Goal: Task Accomplishment & Management: Manage account settings

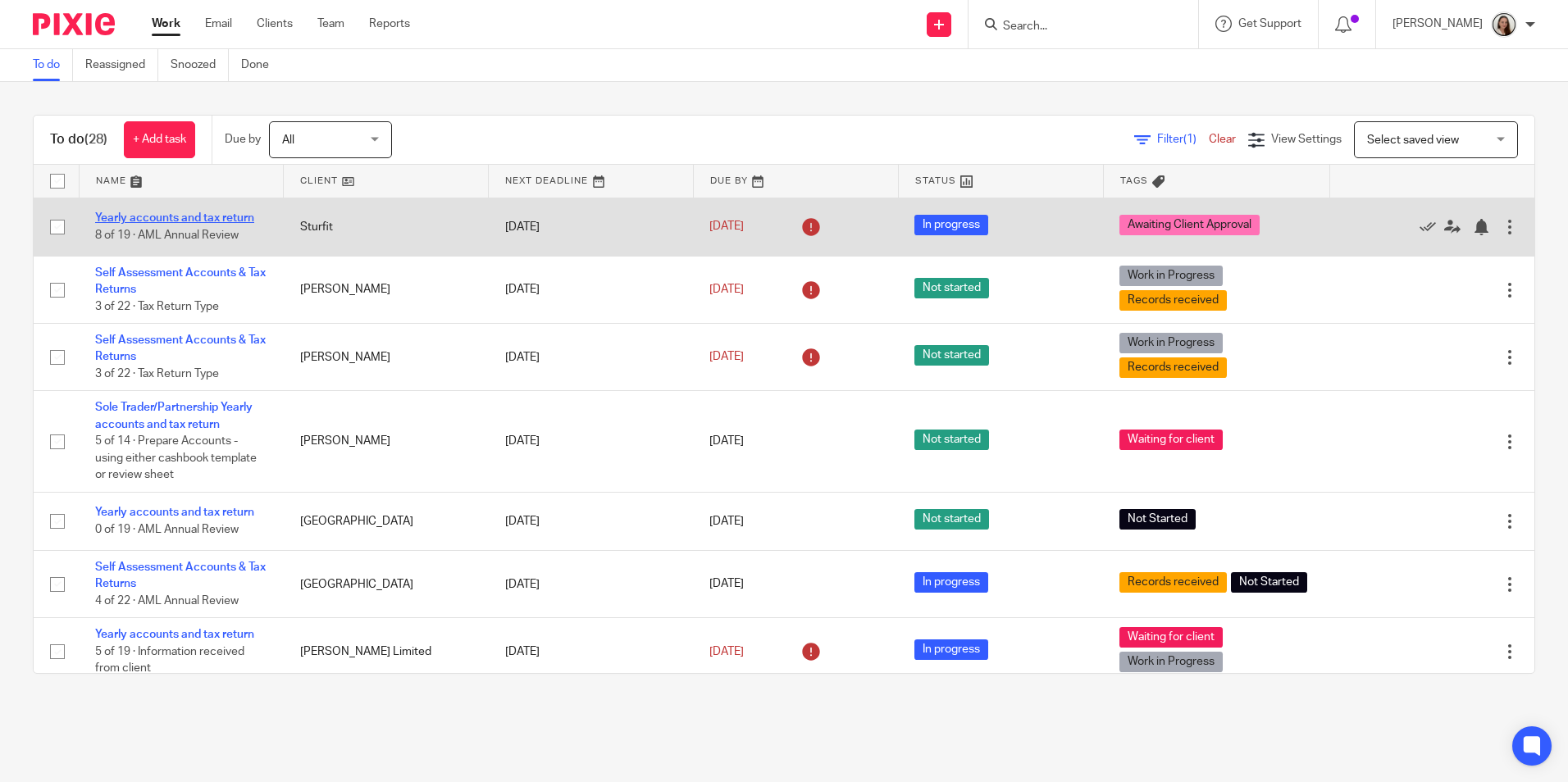
click at [181, 218] on link "Yearly accounts and tax return" at bounding box center [175, 218] width 159 height 12
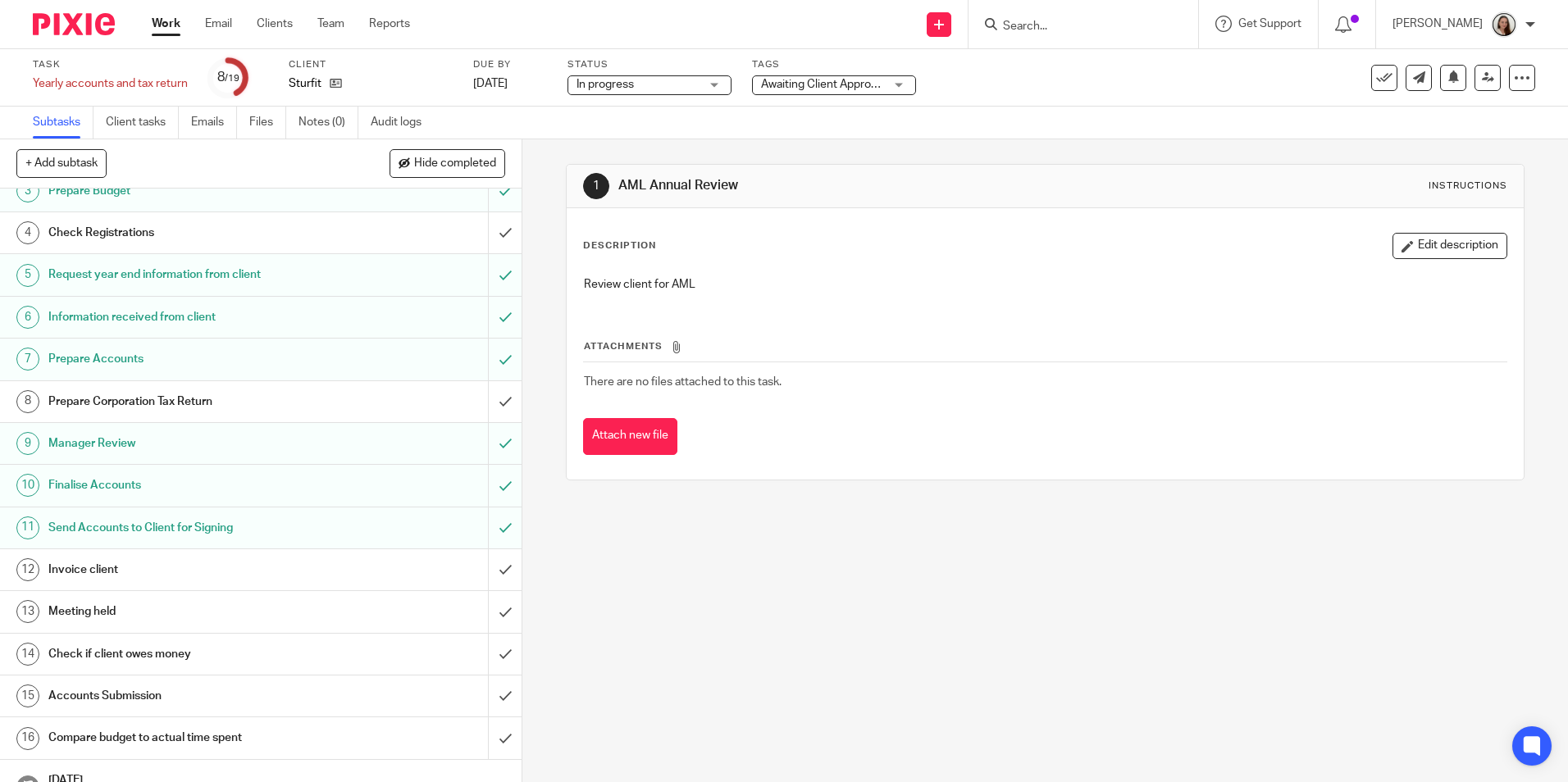
scroll to position [218, 0]
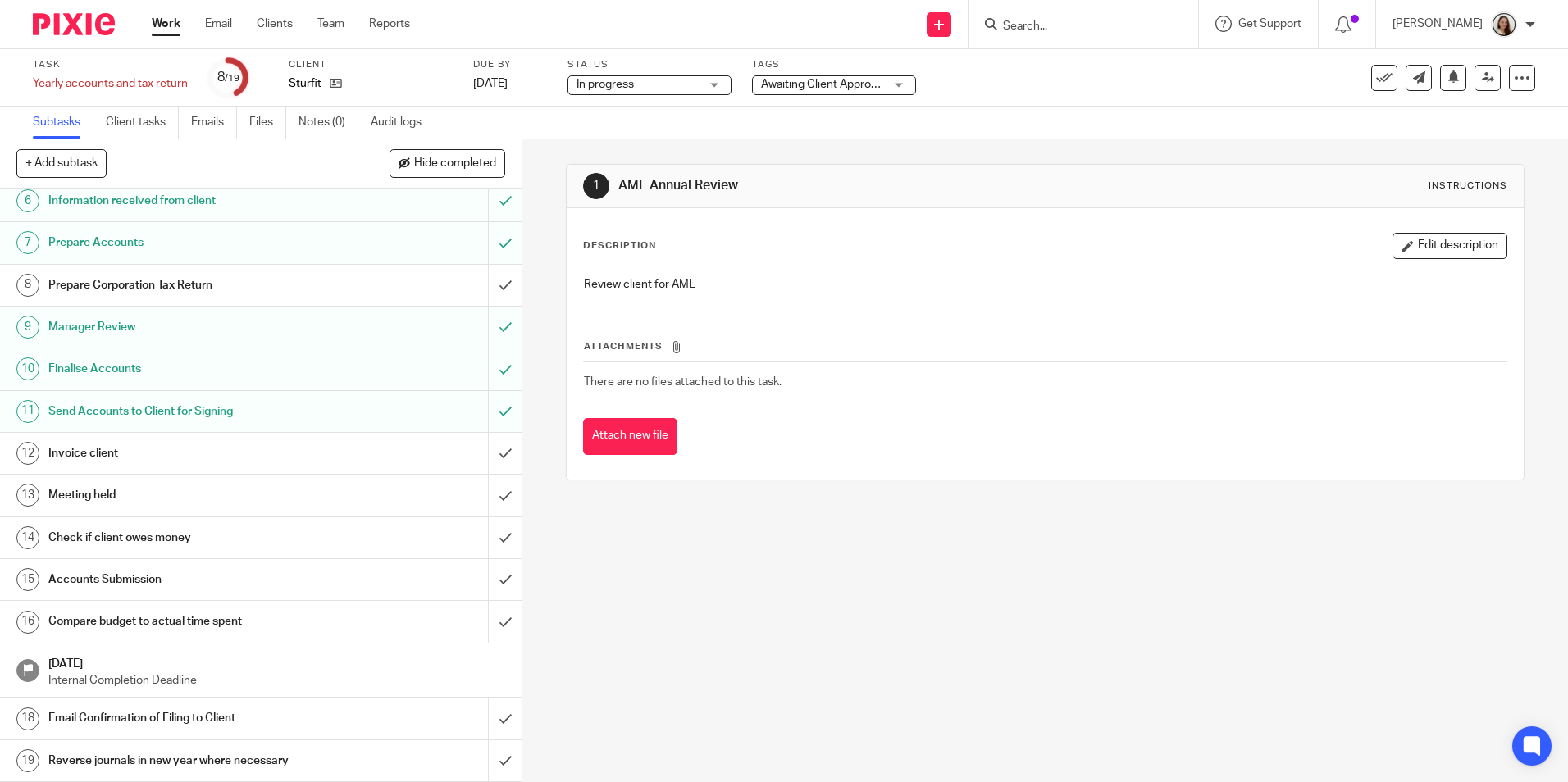
click at [115, 455] on h1 "Invoice client" at bounding box center [189, 454] width 282 height 25
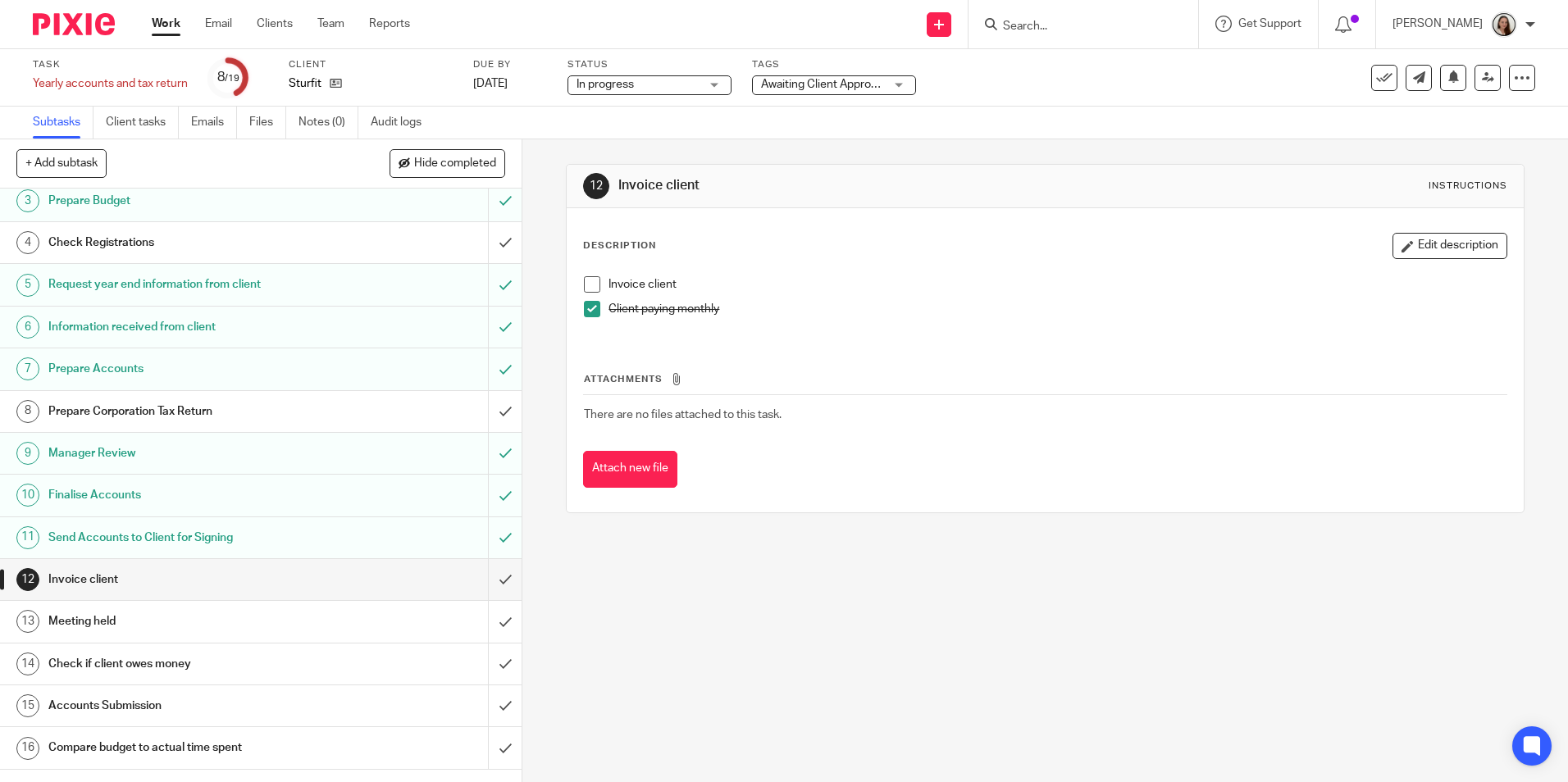
scroll to position [218, 0]
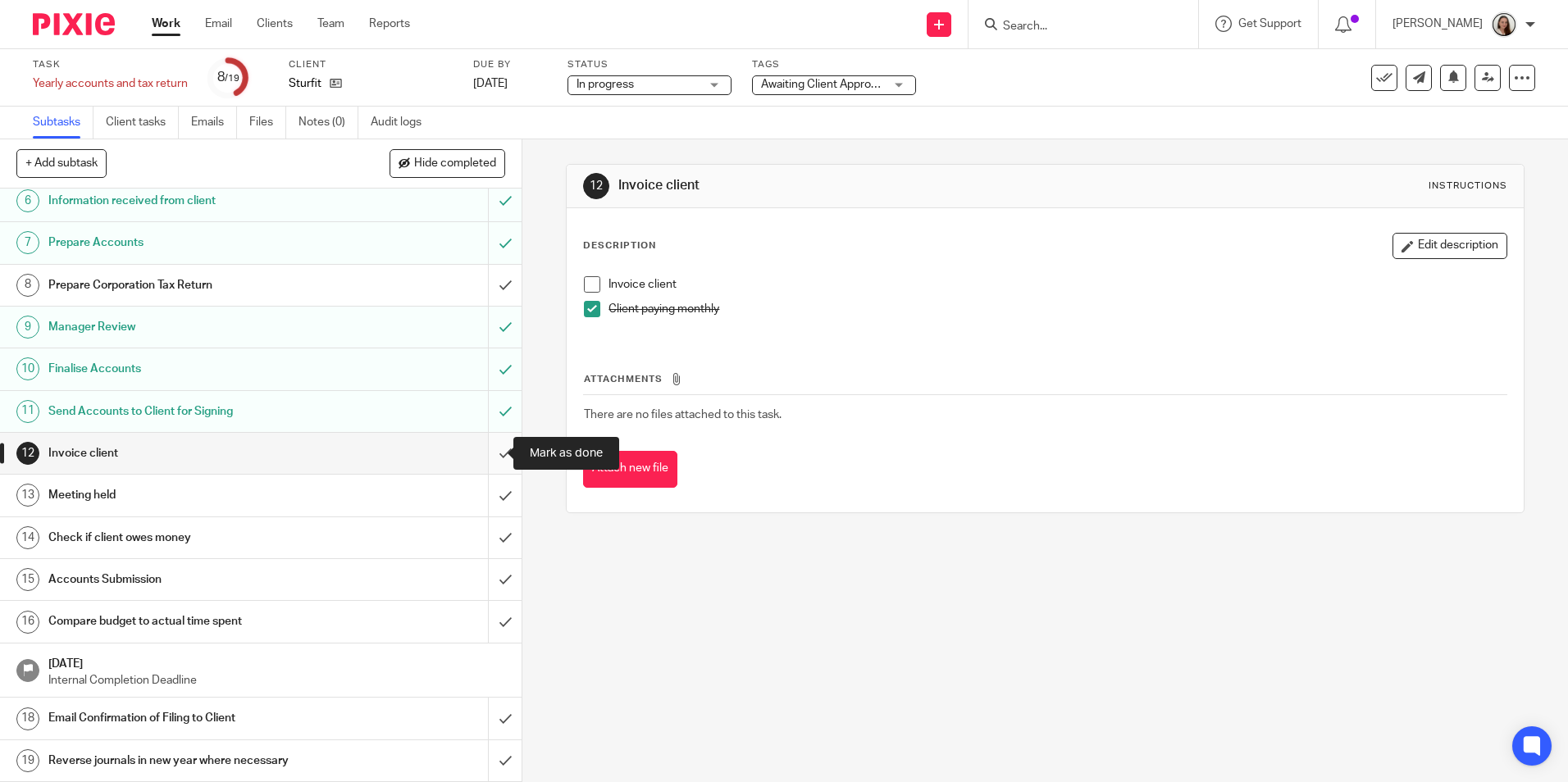
click at [479, 456] on input "submit" at bounding box center [260, 453] width 522 height 41
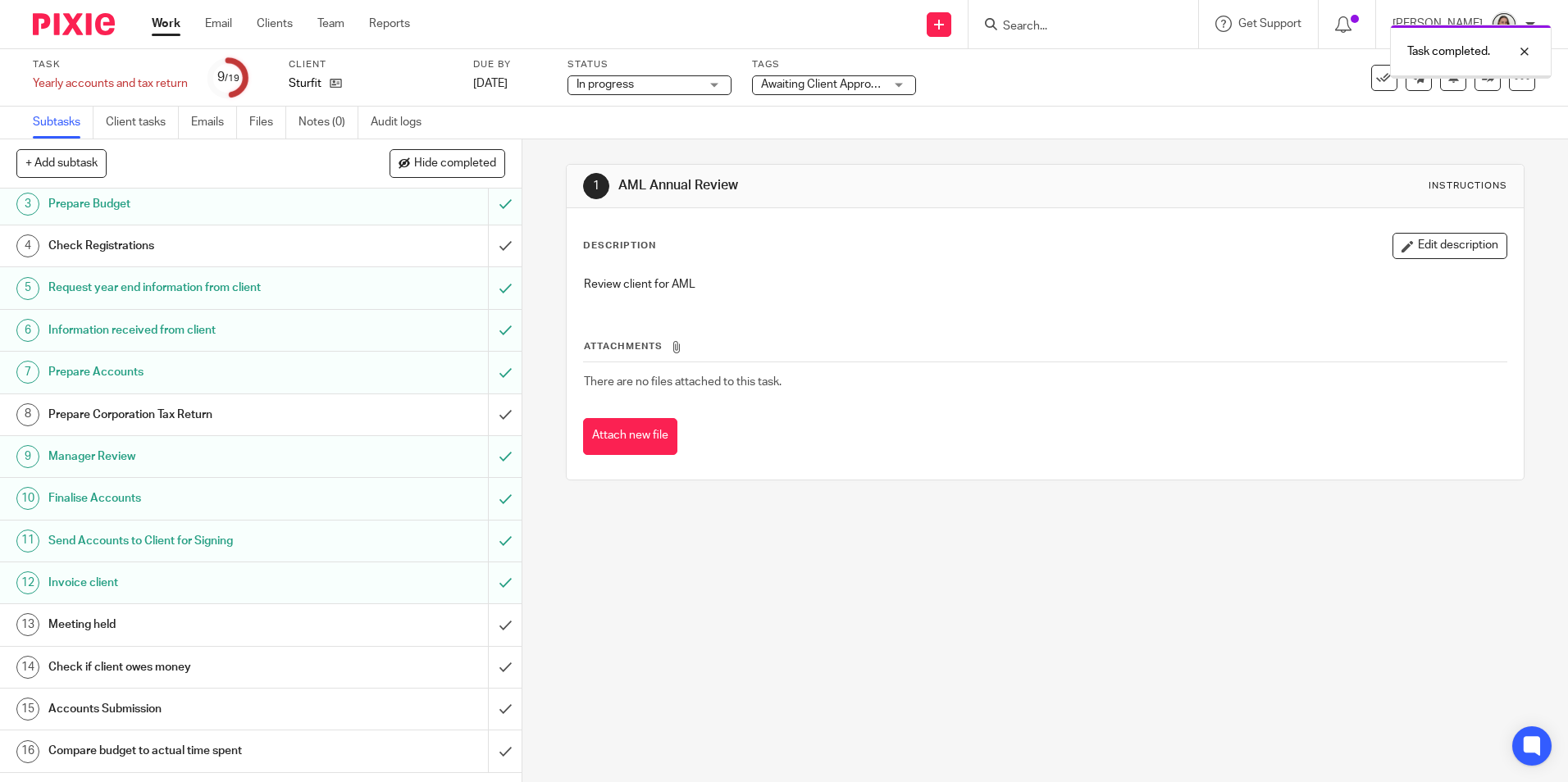
scroll to position [218, 0]
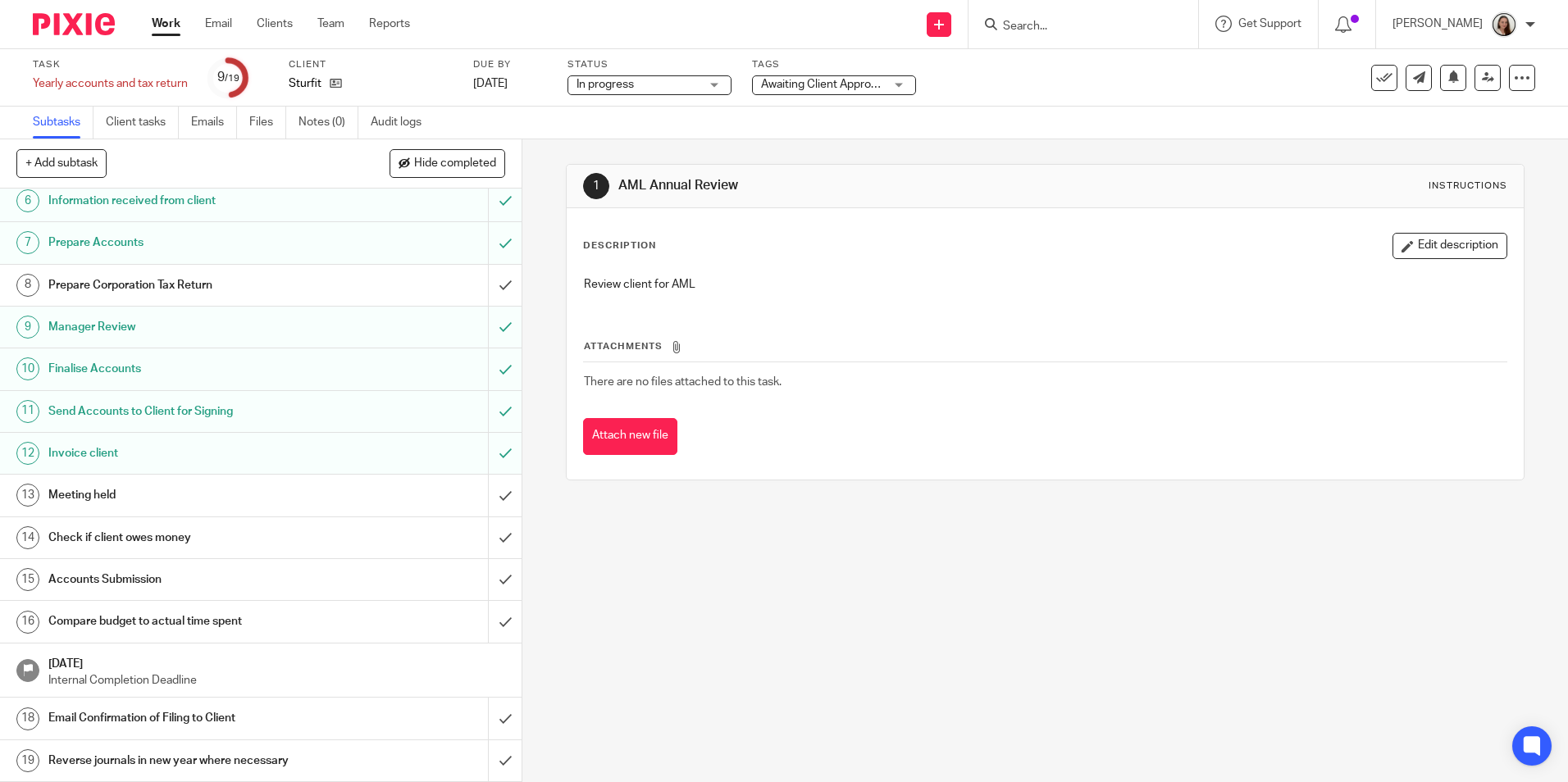
click at [219, 539] on h1 "Check if client owes money" at bounding box center [189, 538] width 282 height 25
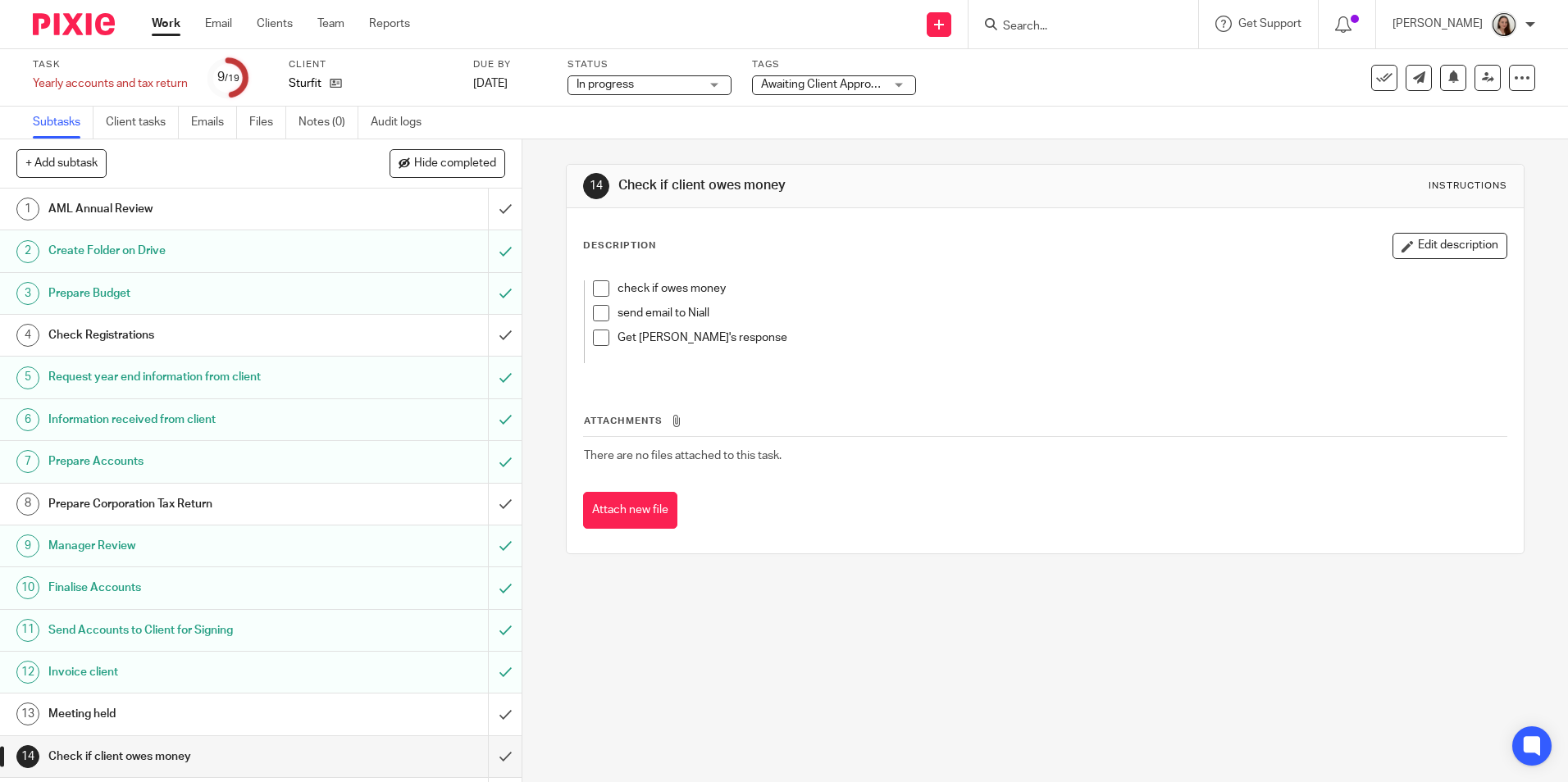
click at [167, 30] on link "Work" at bounding box center [166, 23] width 29 height 16
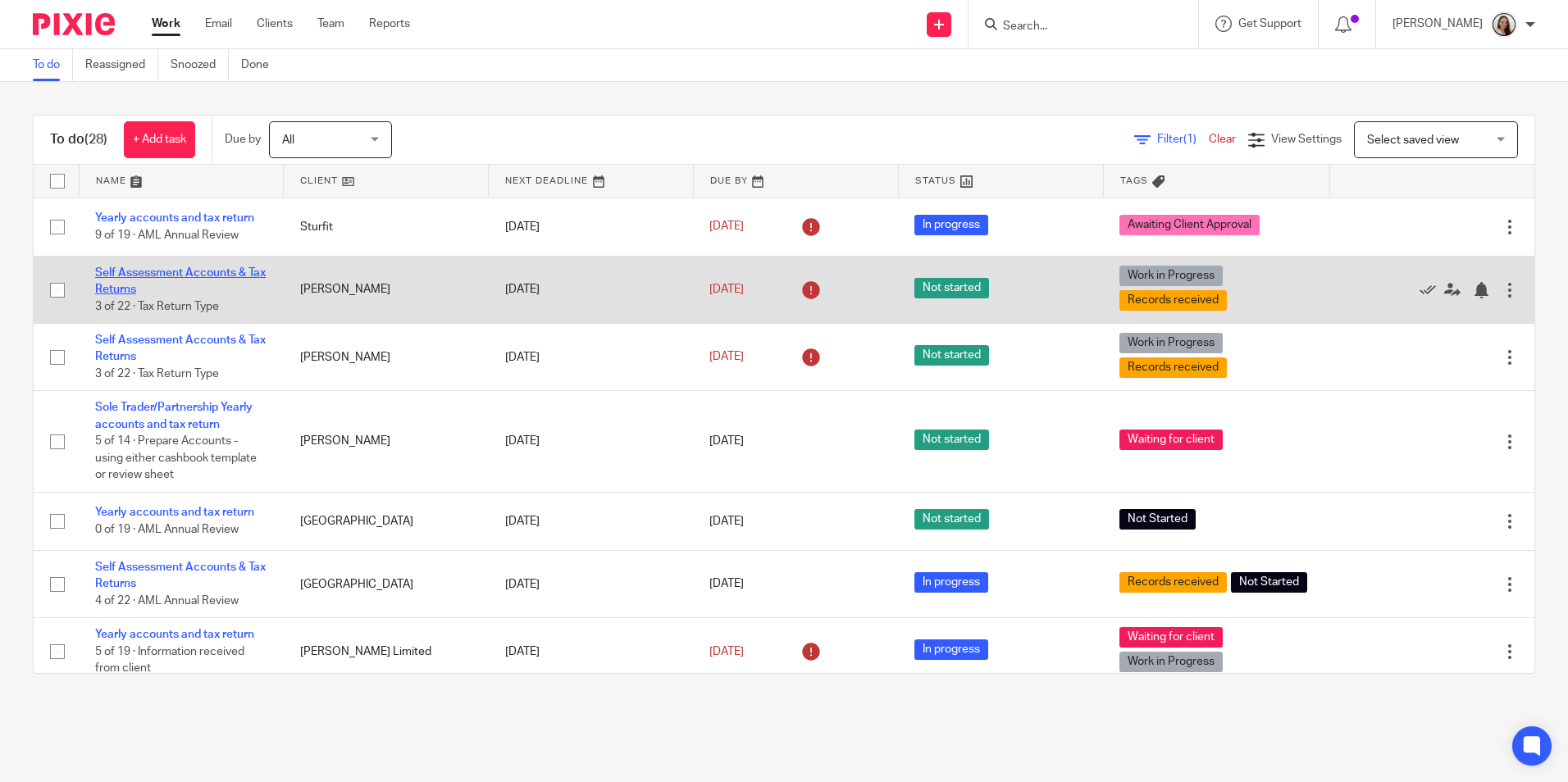
click at [179, 271] on link "Self Assessment Accounts & Tax Returns" at bounding box center [180, 281] width 170 height 28
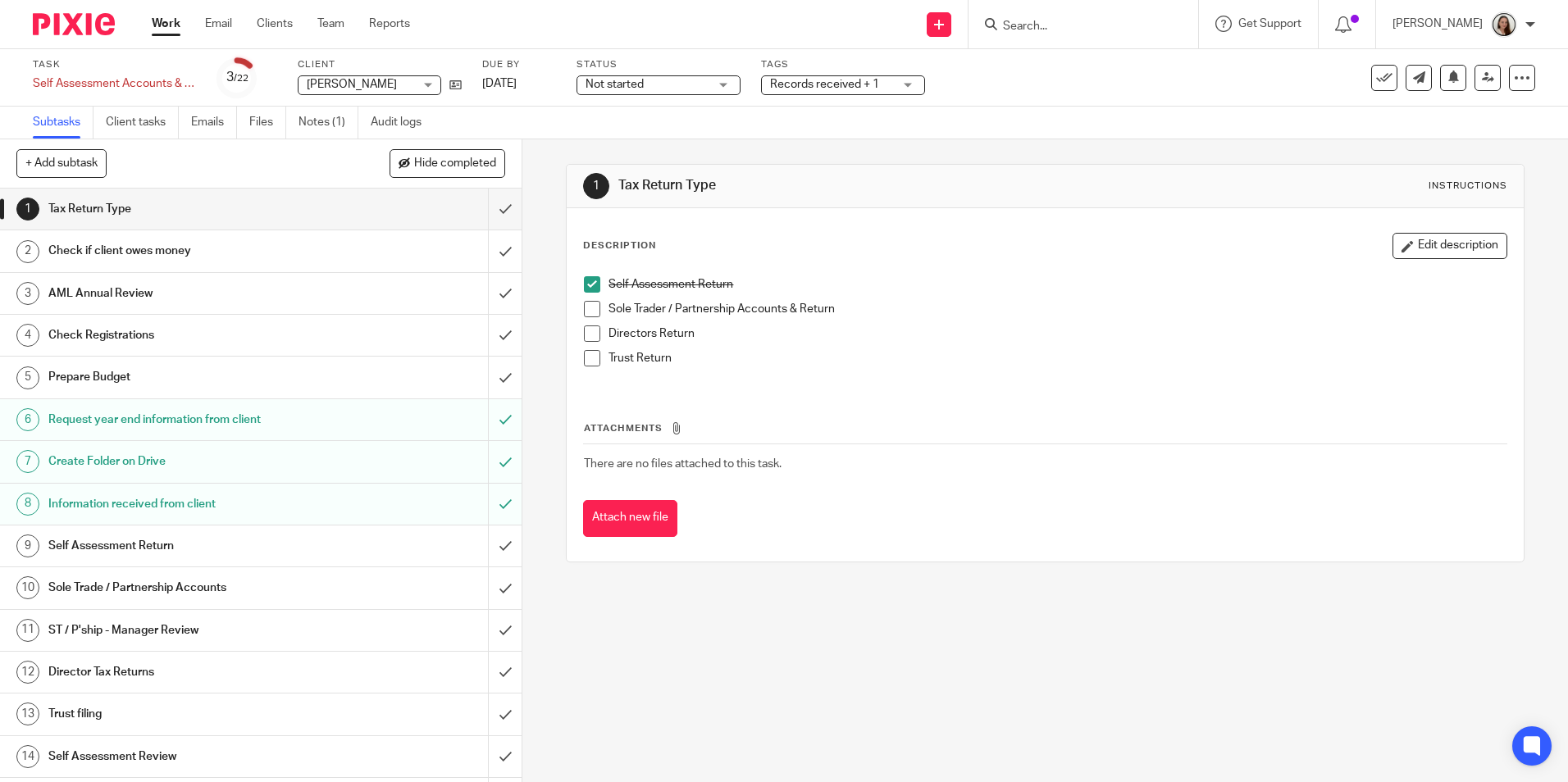
click at [116, 376] on h1 "Prepare Budget" at bounding box center [189, 377] width 282 height 25
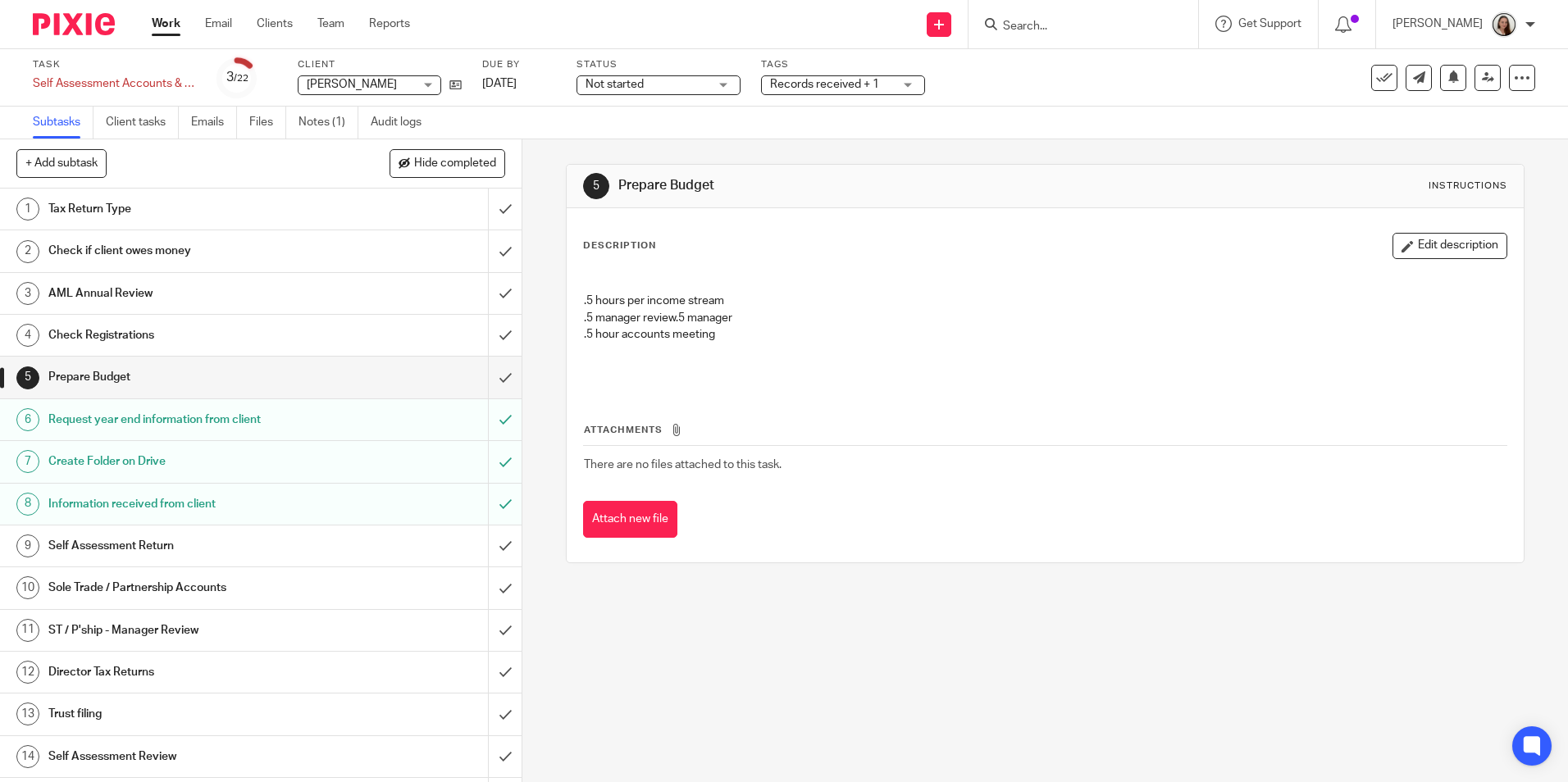
click at [155, 13] on div "Work Email Clients Team Reports Work Email Clients Team Reports Settings" at bounding box center [285, 24] width 300 height 48
click at [161, 30] on link "Work" at bounding box center [166, 23] width 29 height 16
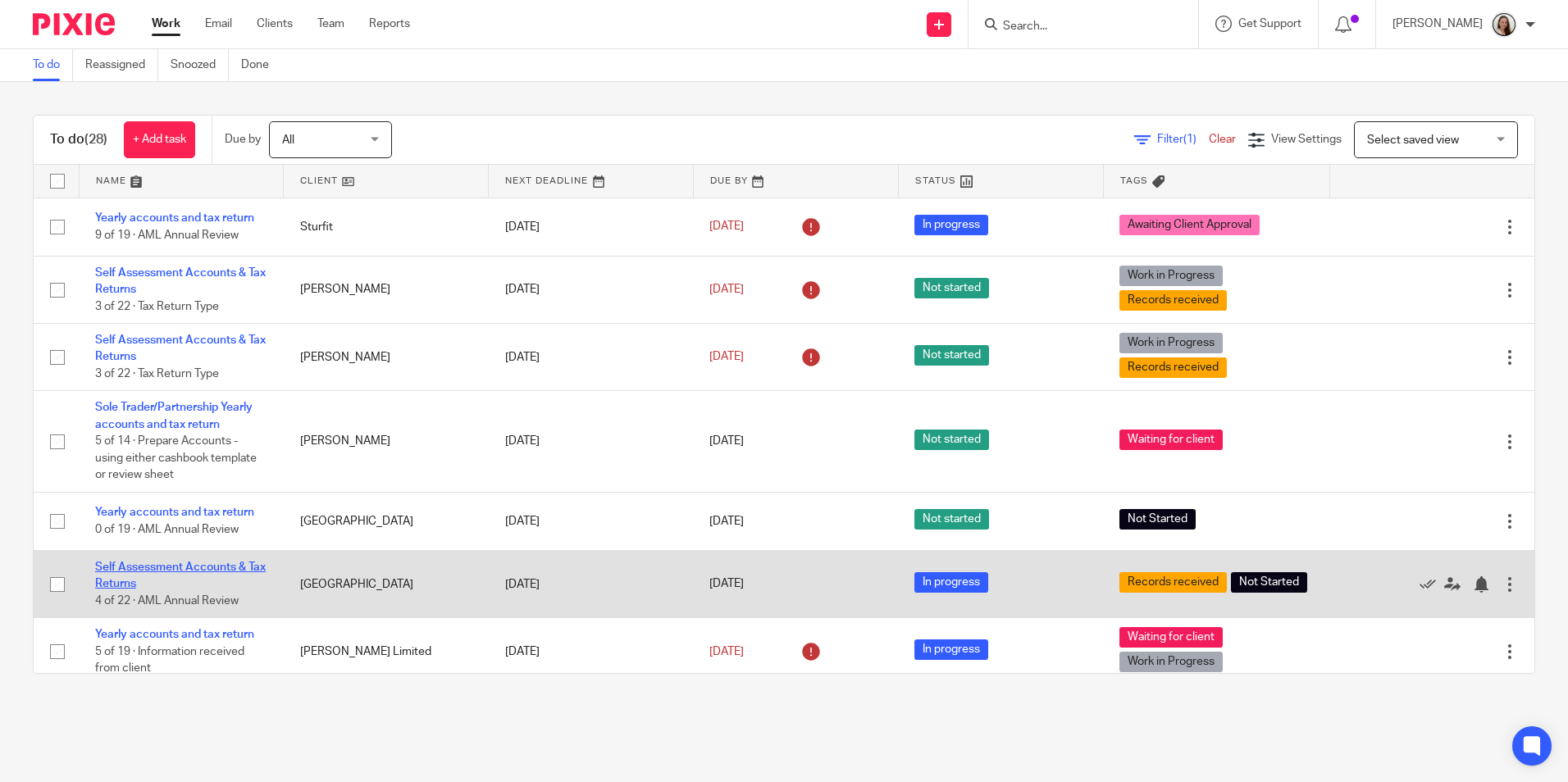
click at [185, 565] on link "Self Assessment Accounts & Tax Returns" at bounding box center [180, 575] width 170 height 28
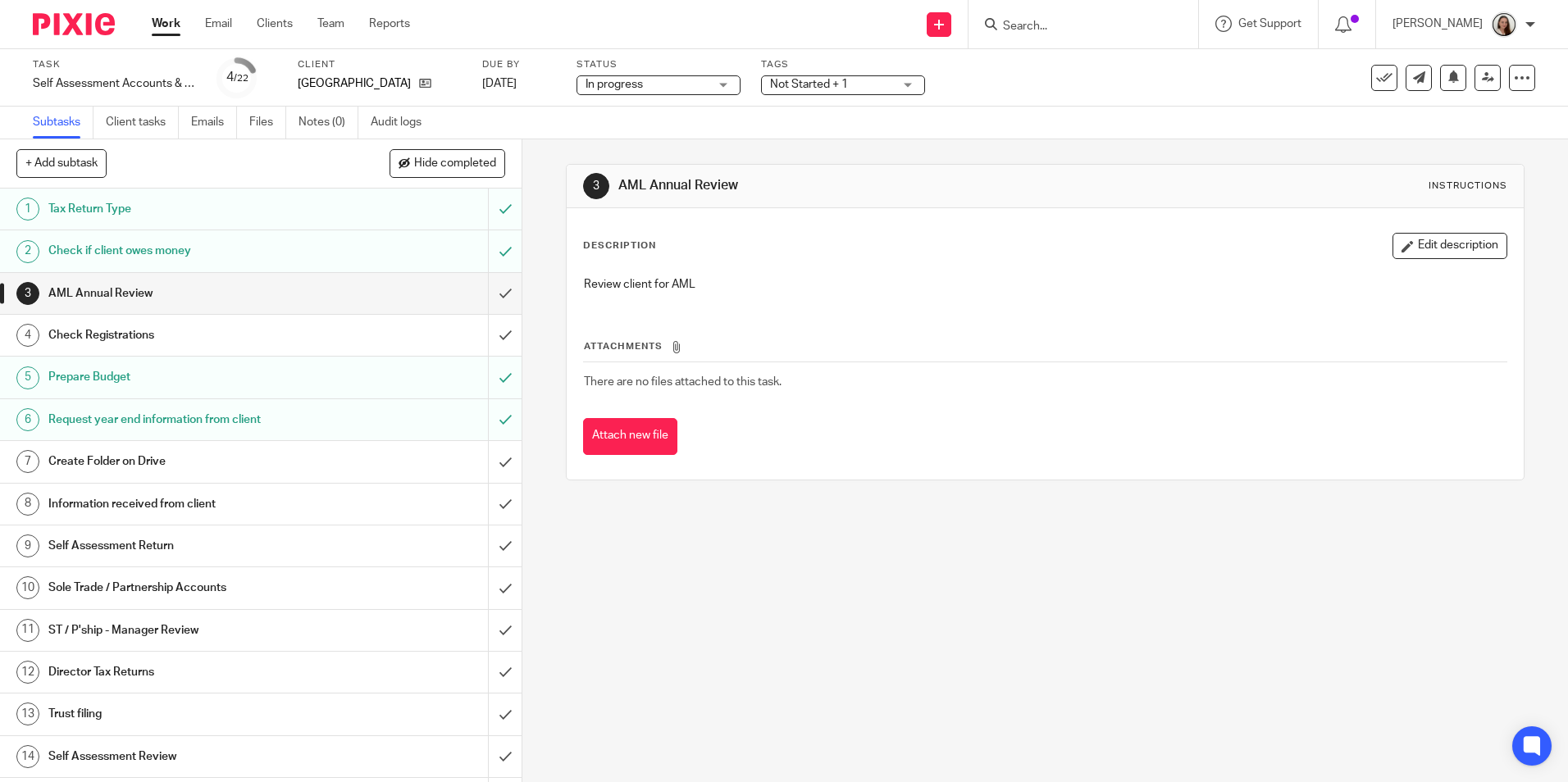
click at [1114, 25] on input "Search" at bounding box center [1074, 27] width 147 height 15
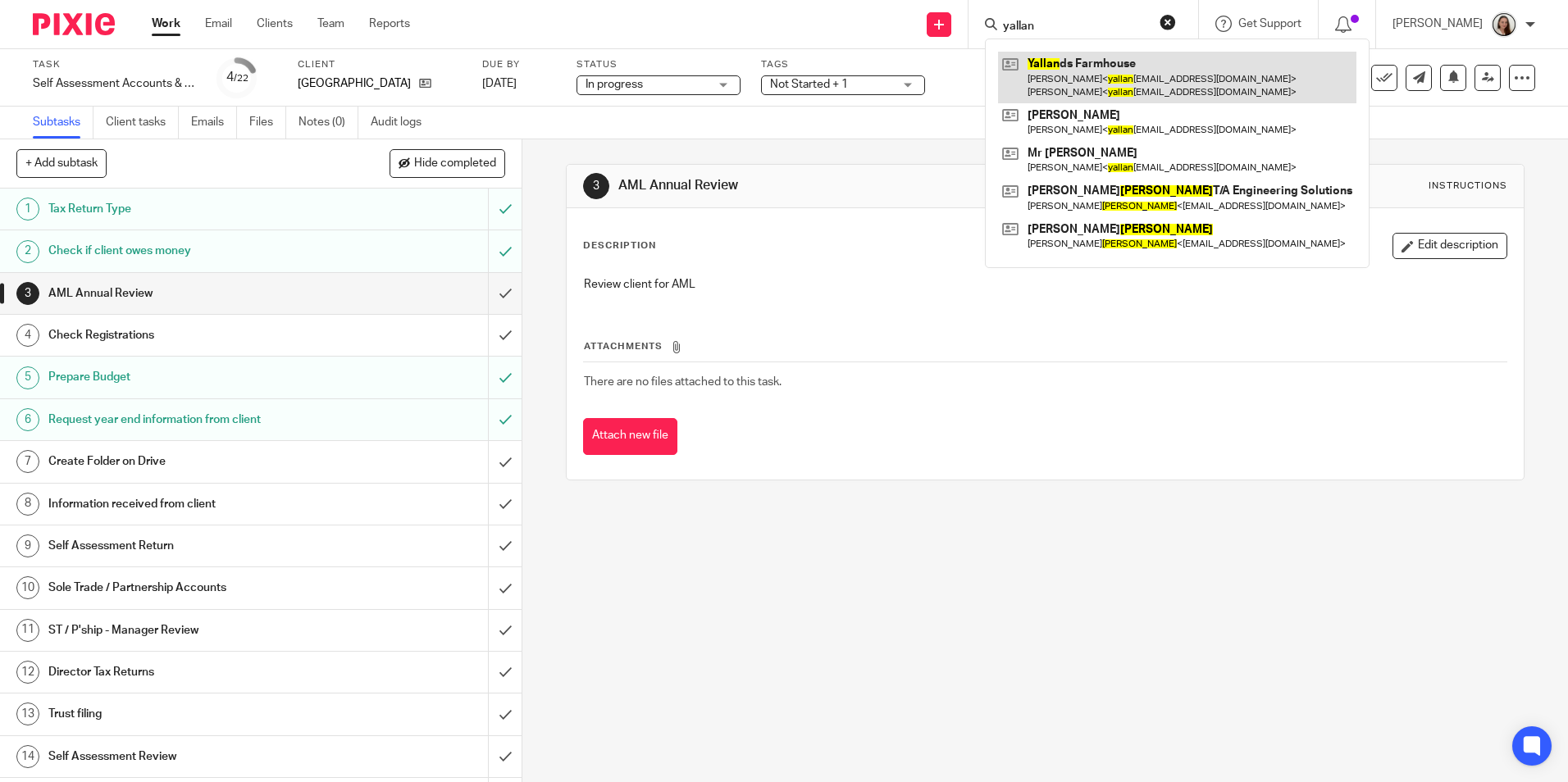
type input "yallan"
click at [1132, 78] on link at bounding box center [1177, 77] width 359 height 51
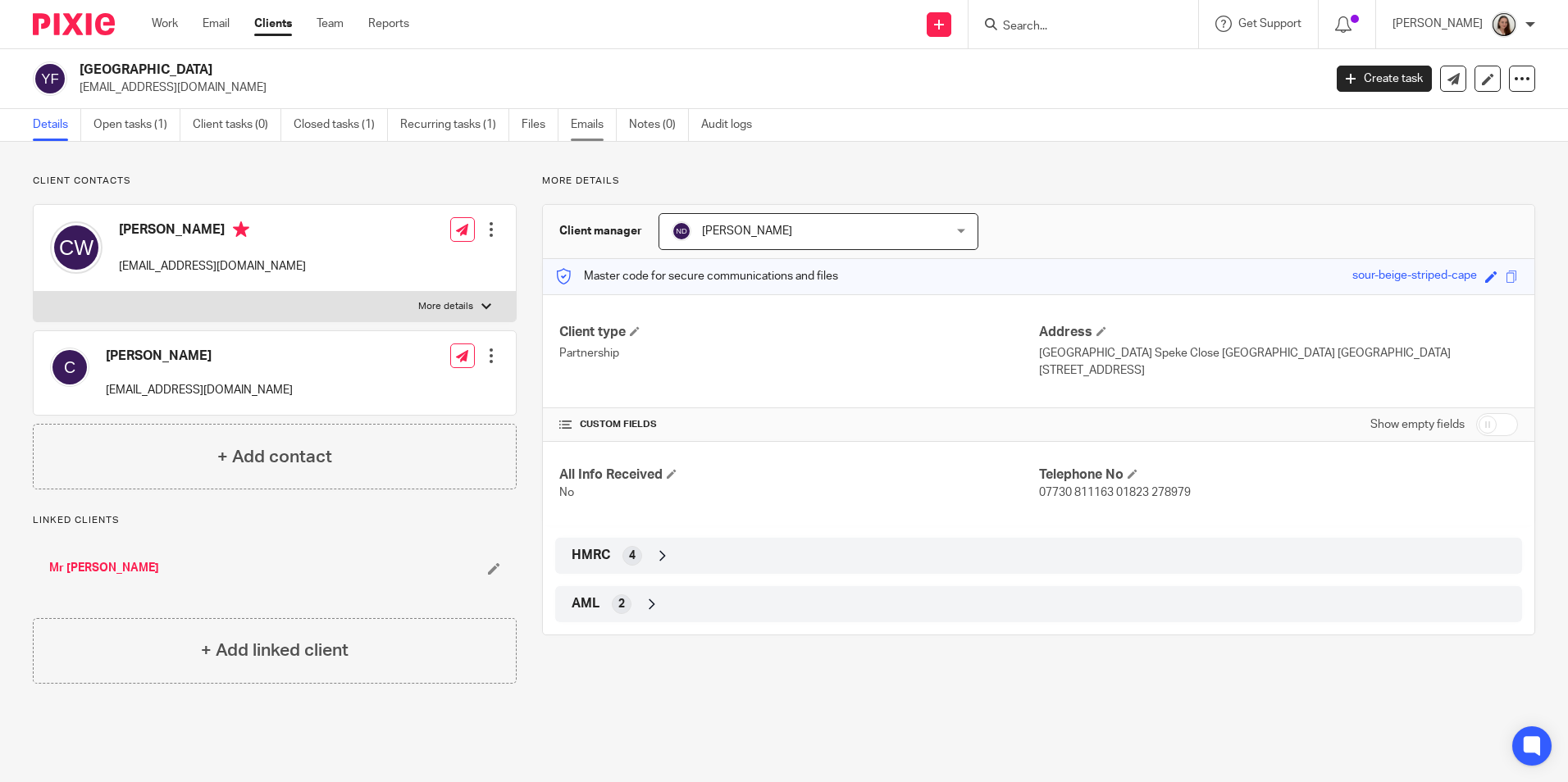
click at [598, 117] on link "Emails" at bounding box center [593, 125] width 45 height 32
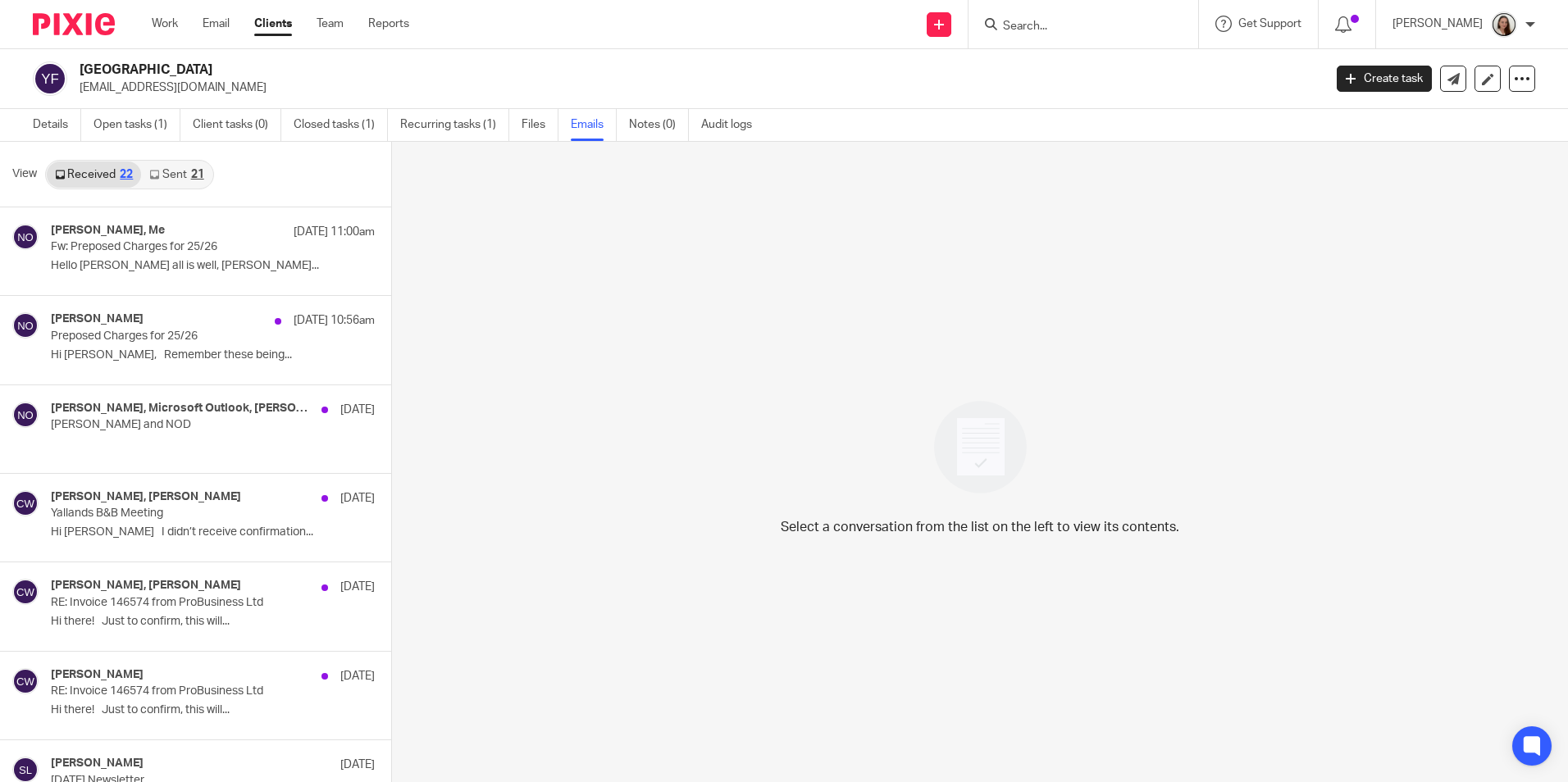
click at [188, 172] on link "Sent 21" at bounding box center [176, 174] width 70 height 26
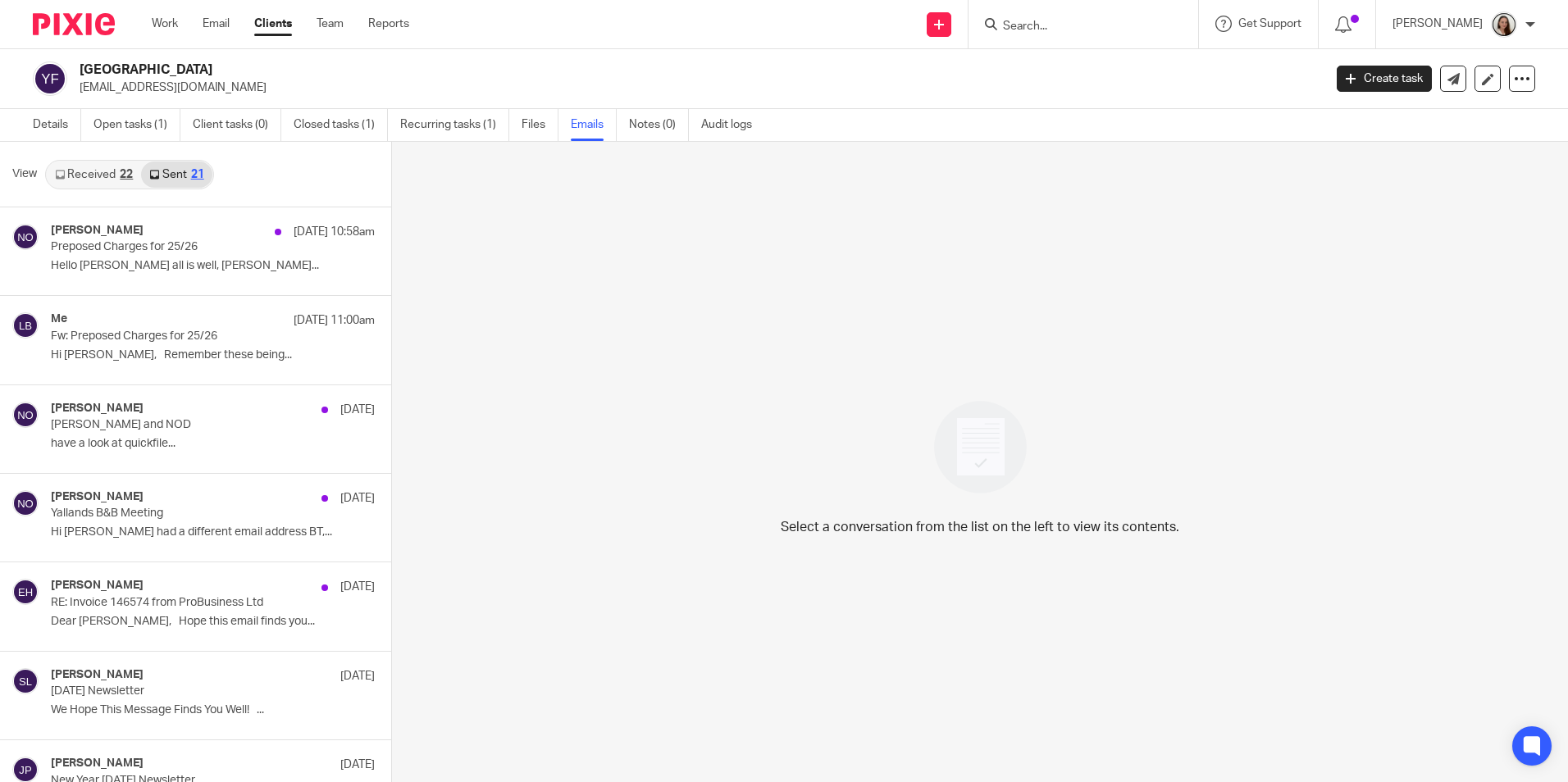
scroll to position [3, 0]
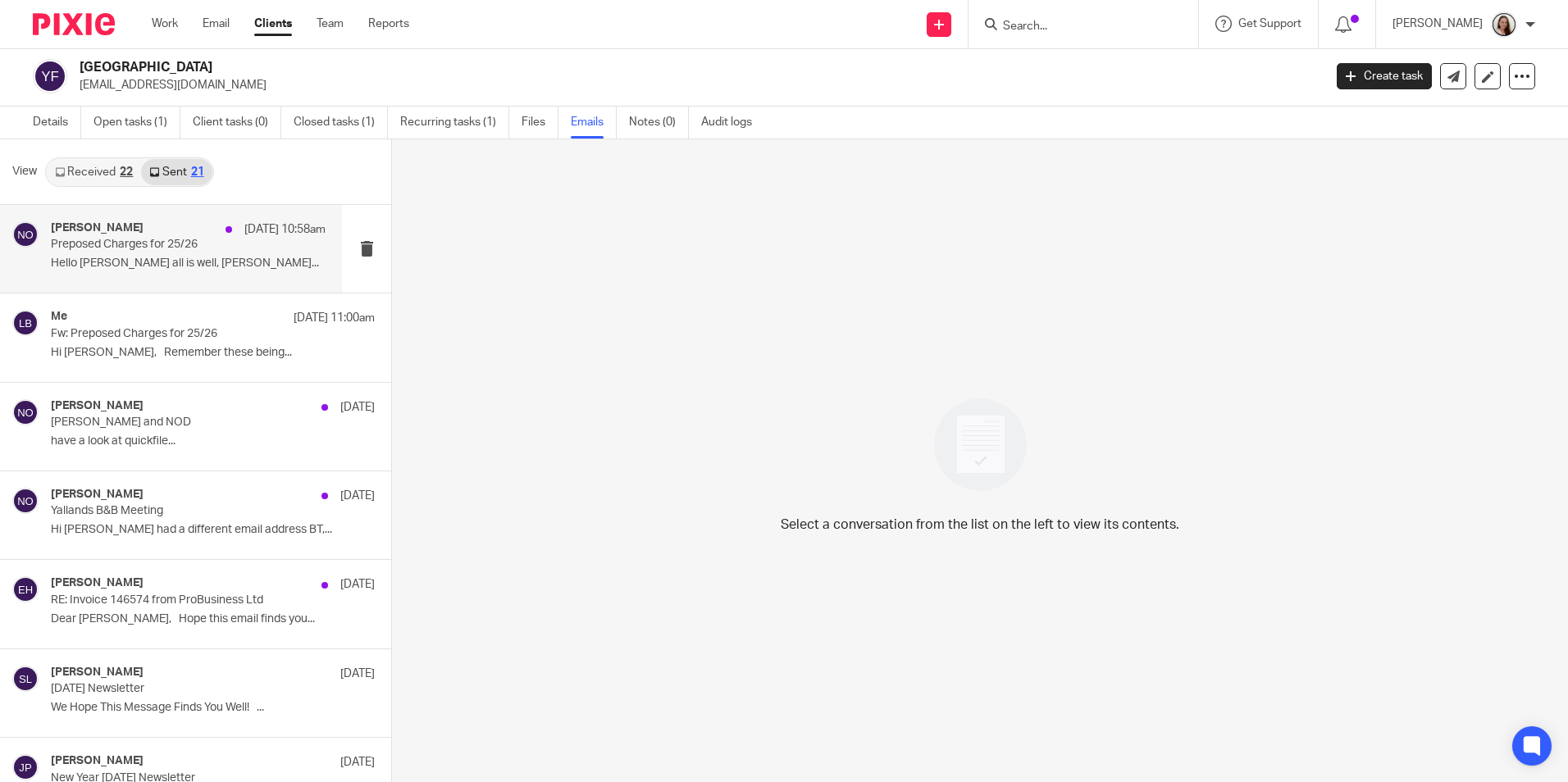
click at [221, 240] on p "Preposed Charges for 25/26" at bounding box center [161, 245] width 219 height 14
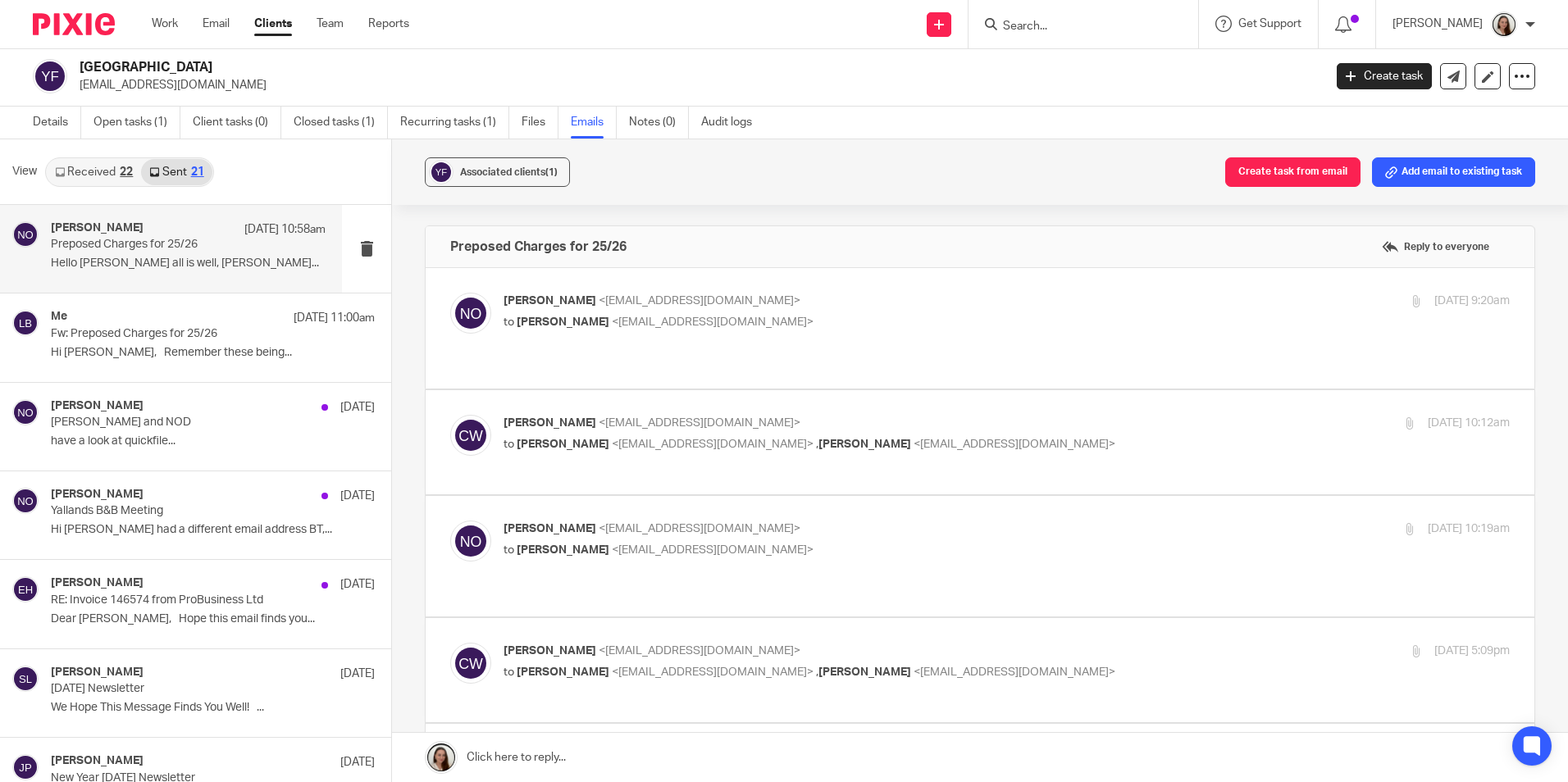
scroll to position [0, 0]
click at [761, 302] on span "<niallodriscoll@probusinessuk.com>" at bounding box center [699, 300] width 202 height 12
checkbox input "true"
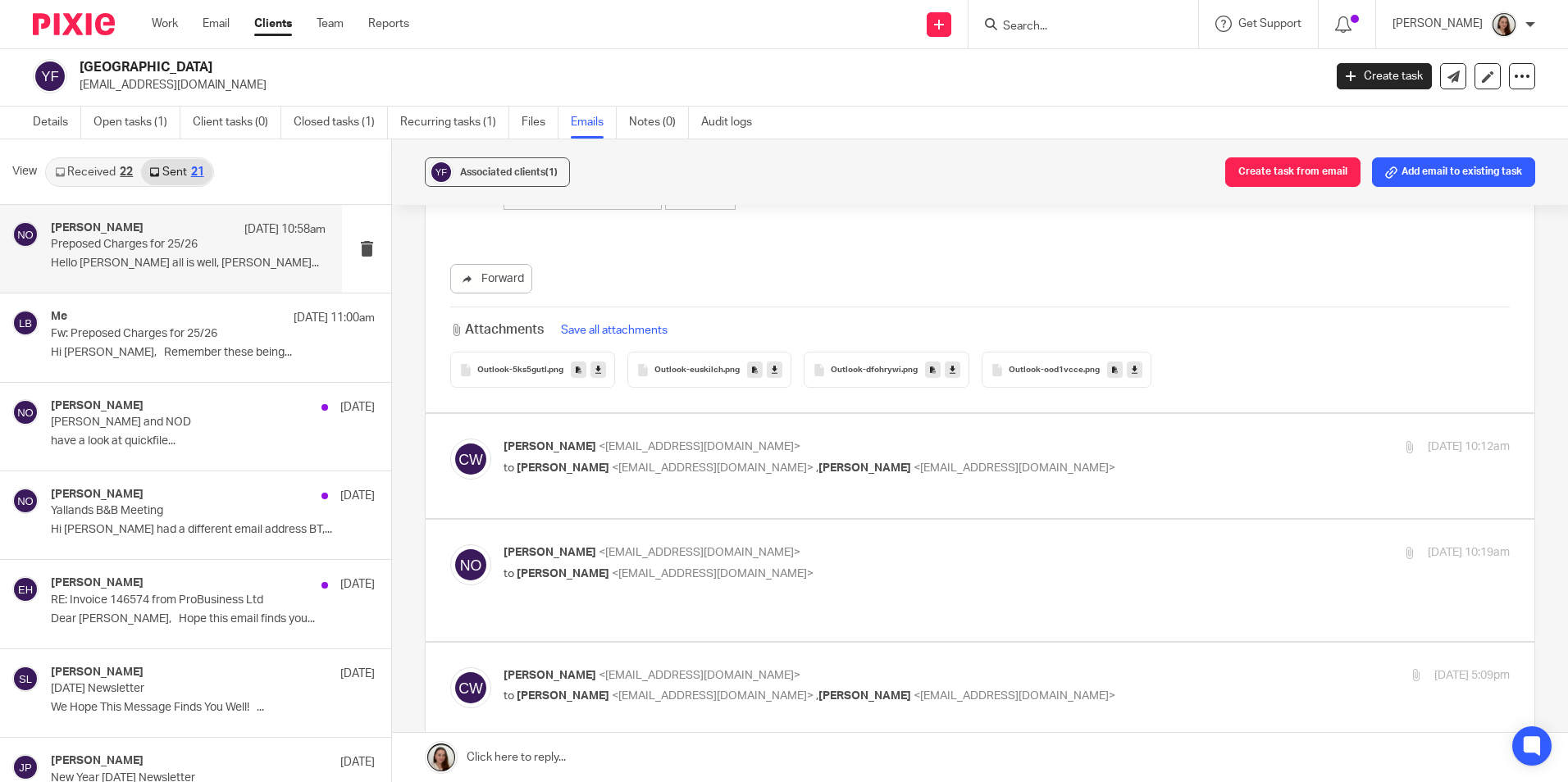
scroll to position [819, 0]
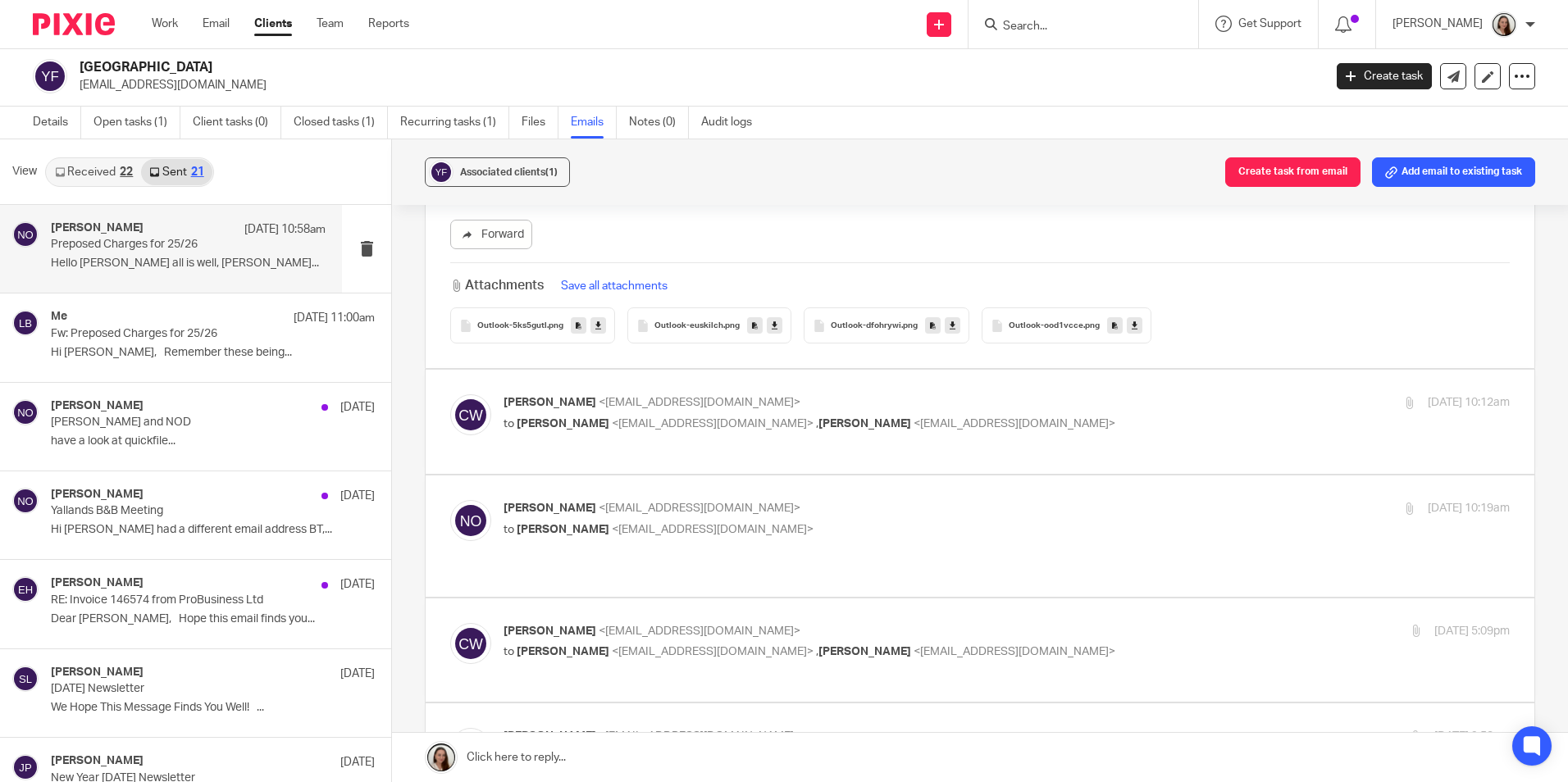
click at [1131, 418] on p "to Niall O'Driscoll <niallodriscoll@probusinessuk.com> , Chris Ward <yallands@h…" at bounding box center [838, 424] width 671 height 17
checkbox input "true"
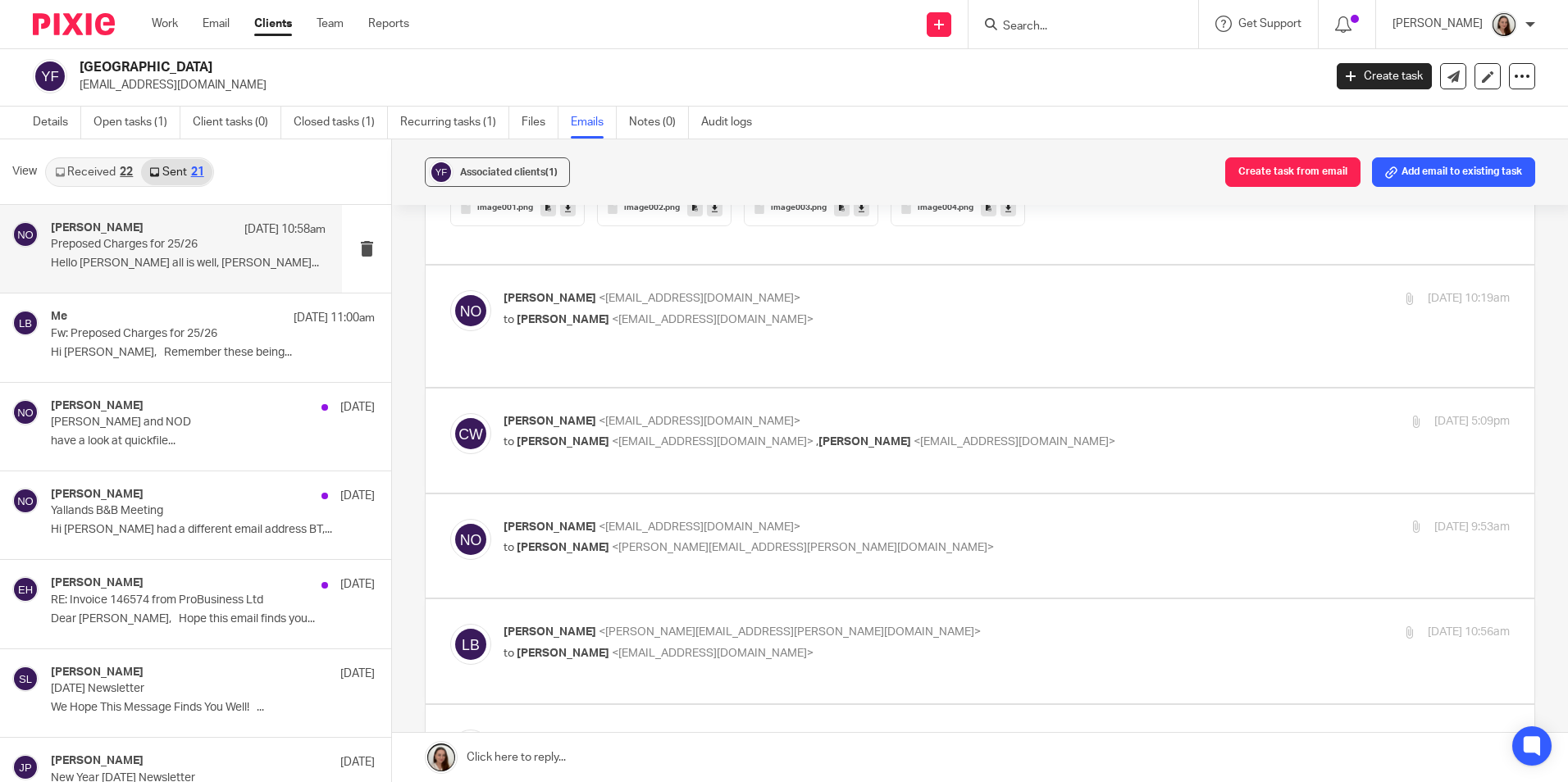
scroll to position [2377, 0]
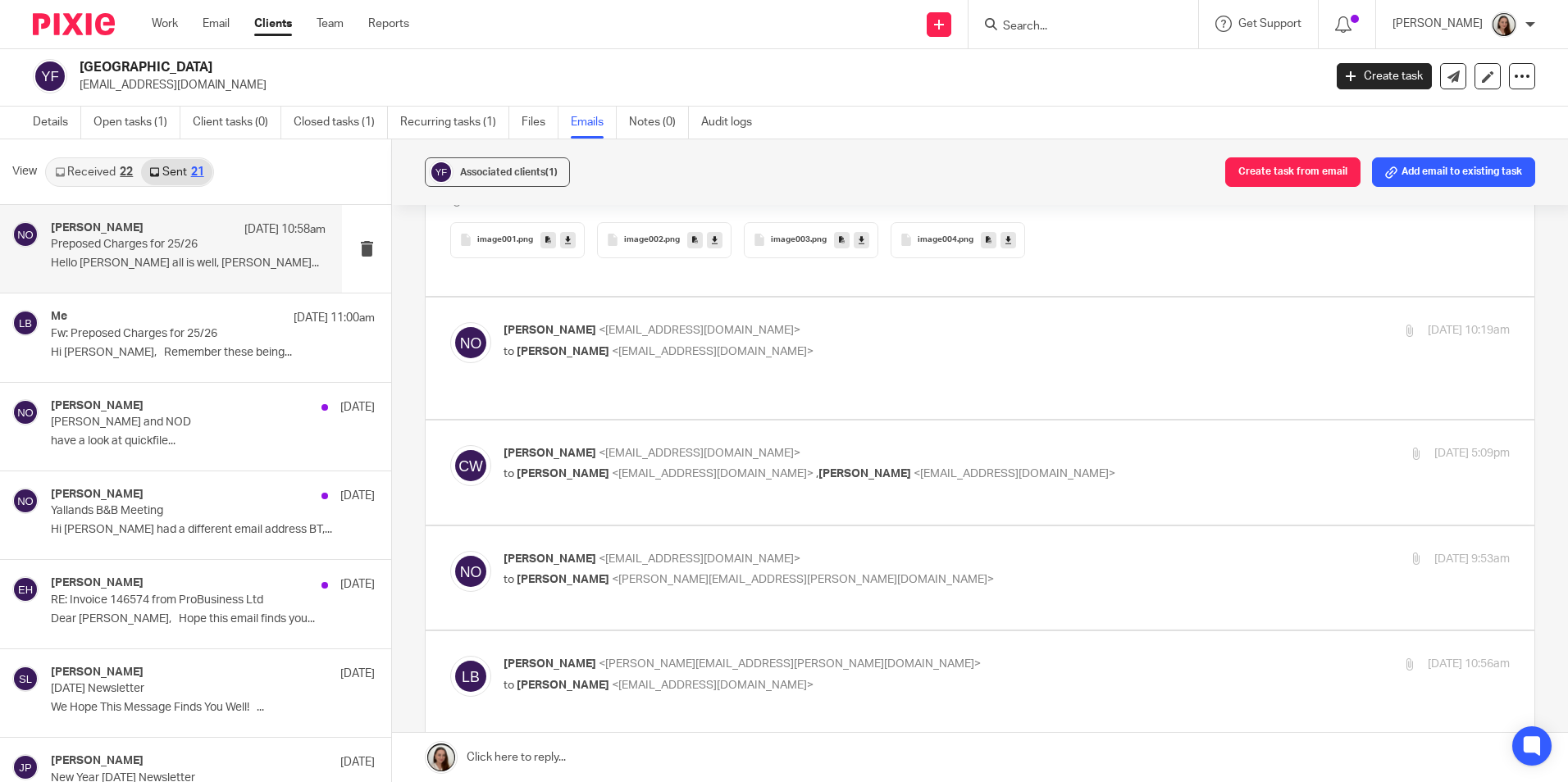
click at [1078, 368] on div "Niall O'Driscoll <niallodriscoll@probusinessuk.com> to Chris Ward <yallands@hot…" at bounding box center [980, 358] width 1060 height 71
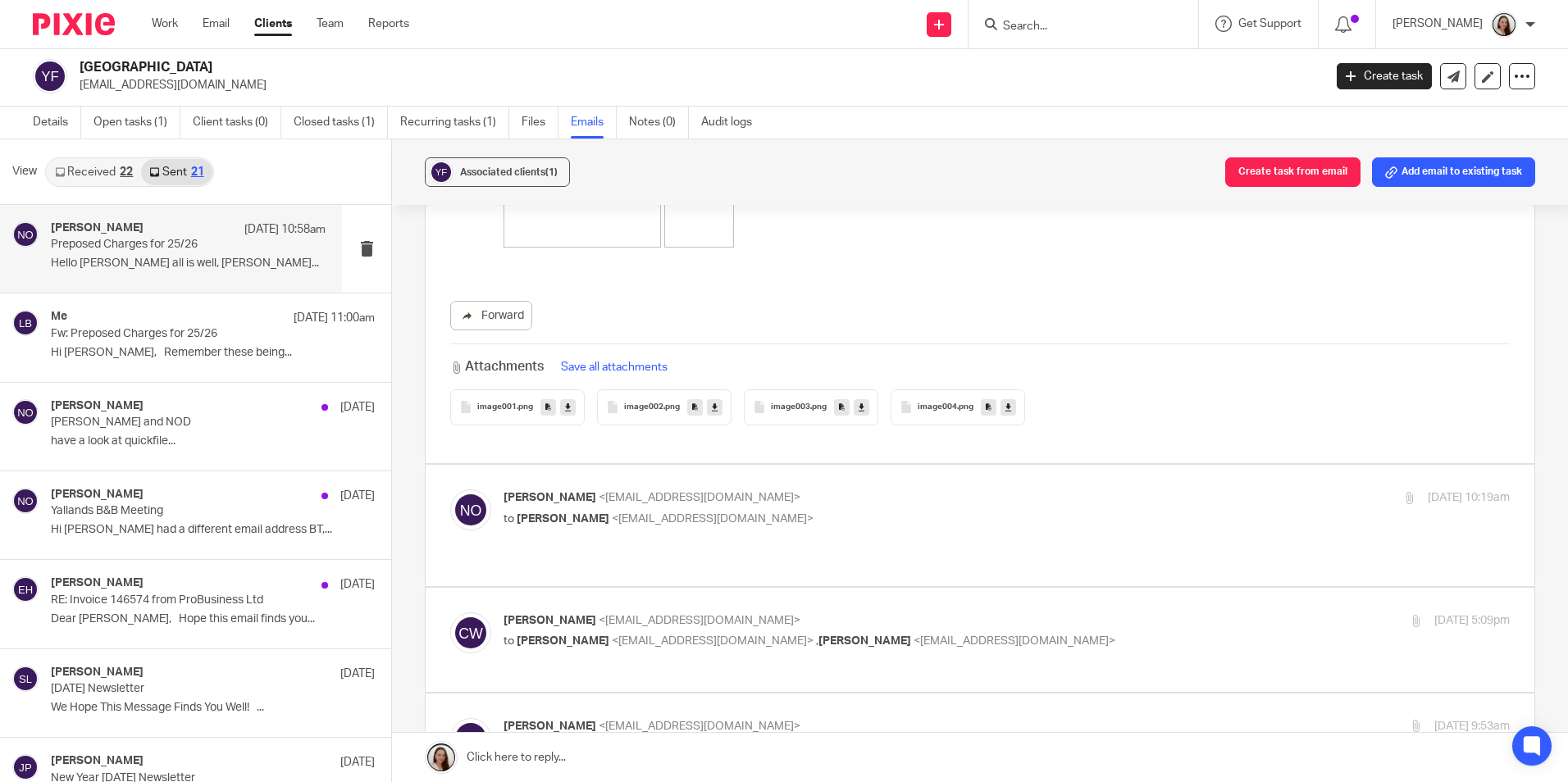
scroll to position [2295, 0]
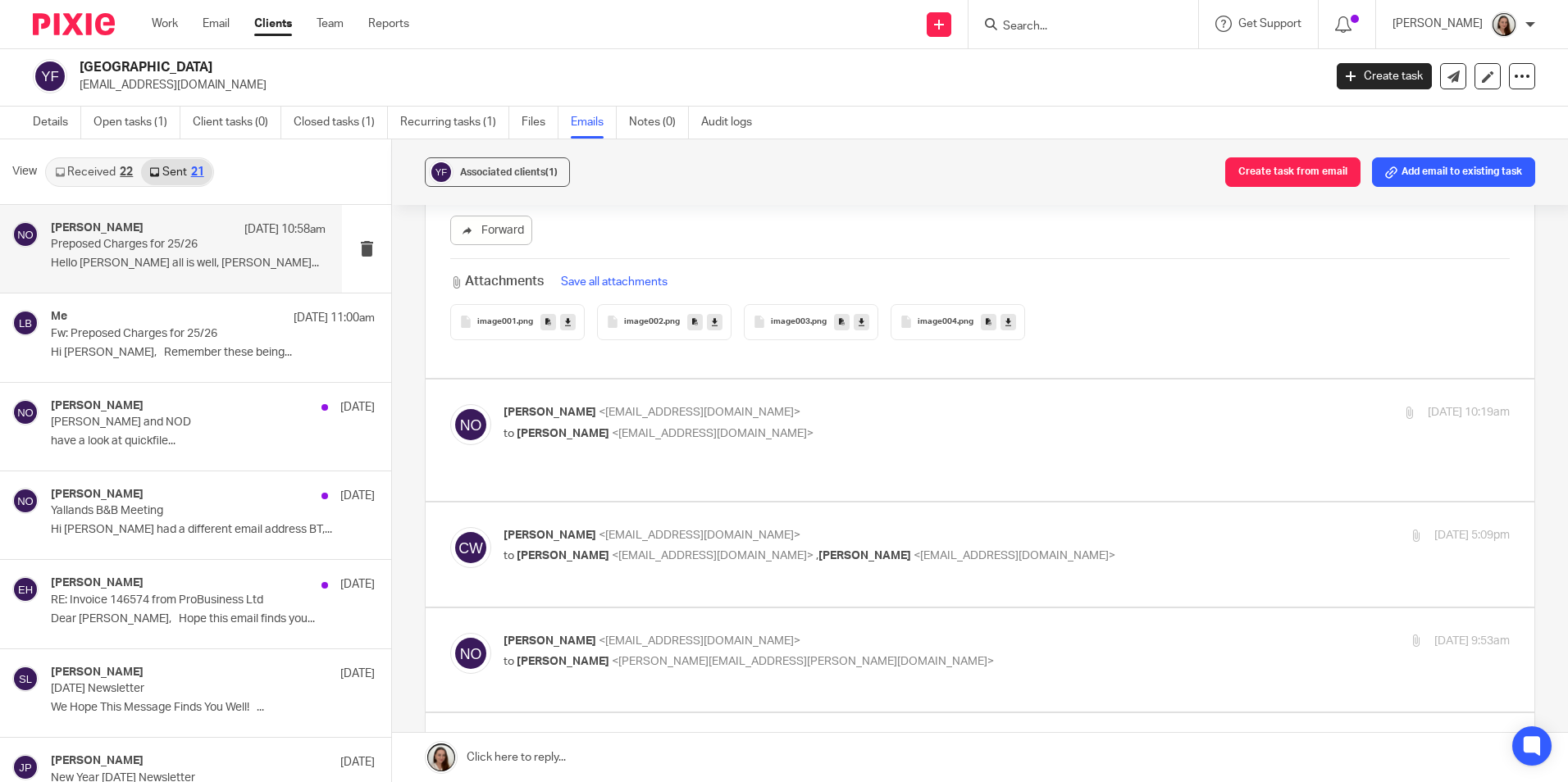
click at [1077, 429] on p "to Chris Ward <yallands@hotmail.co.uk>" at bounding box center [838, 433] width 671 height 17
checkbox input "true"
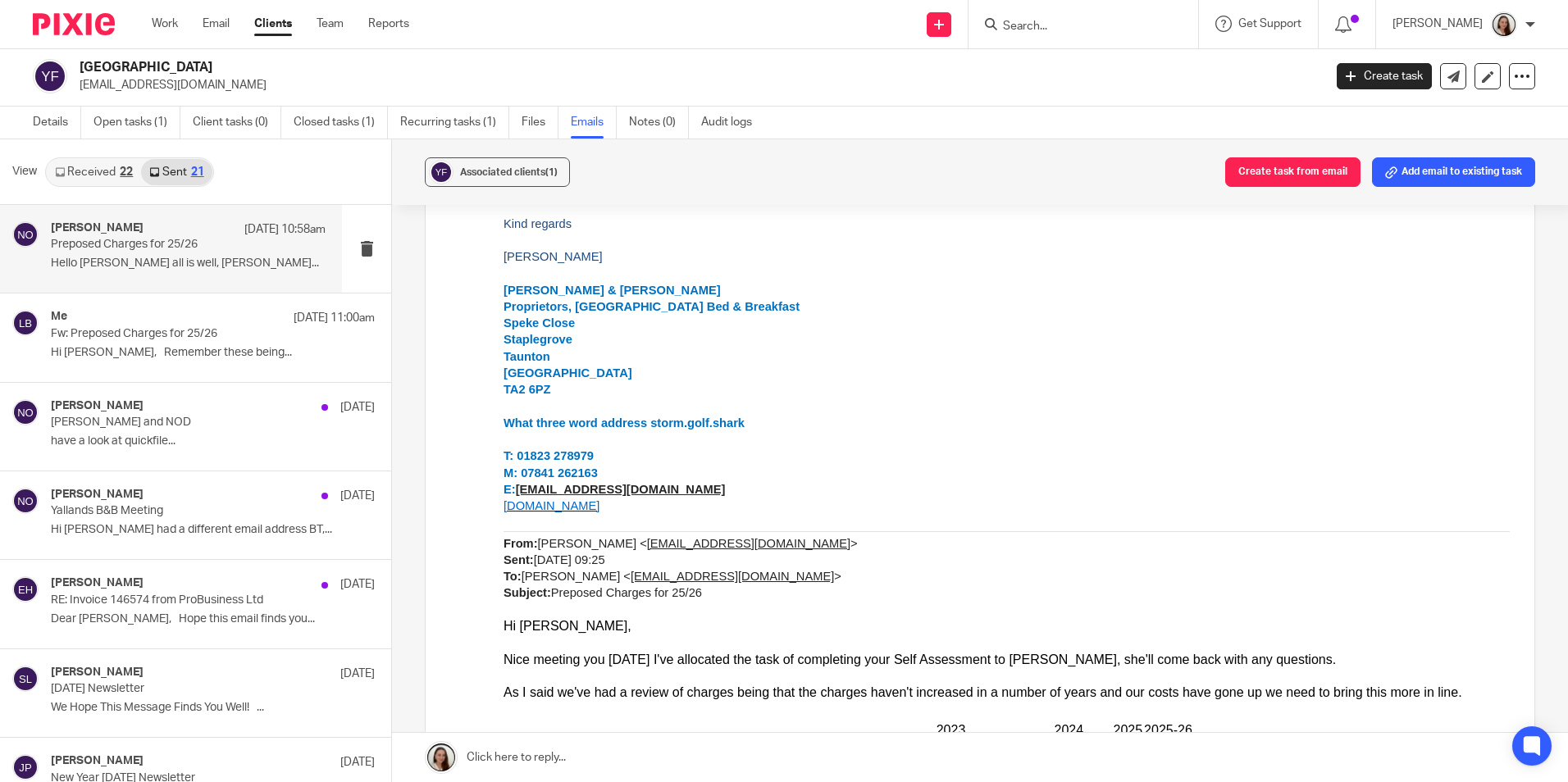
scroll to position [6475, 0]
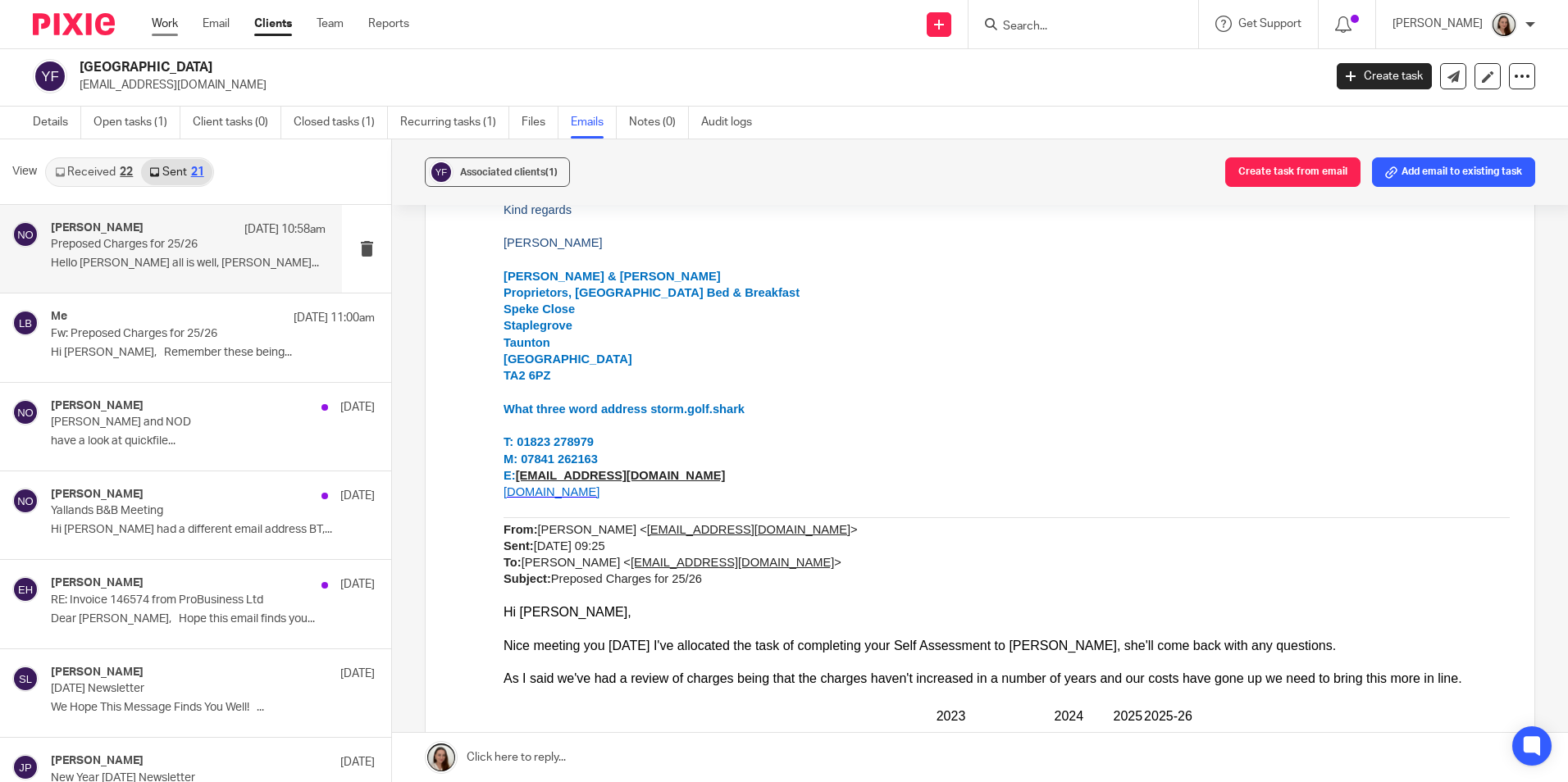
click at [162, 31] on link "Work" at bounding box center [164, 23] width 26 height 16
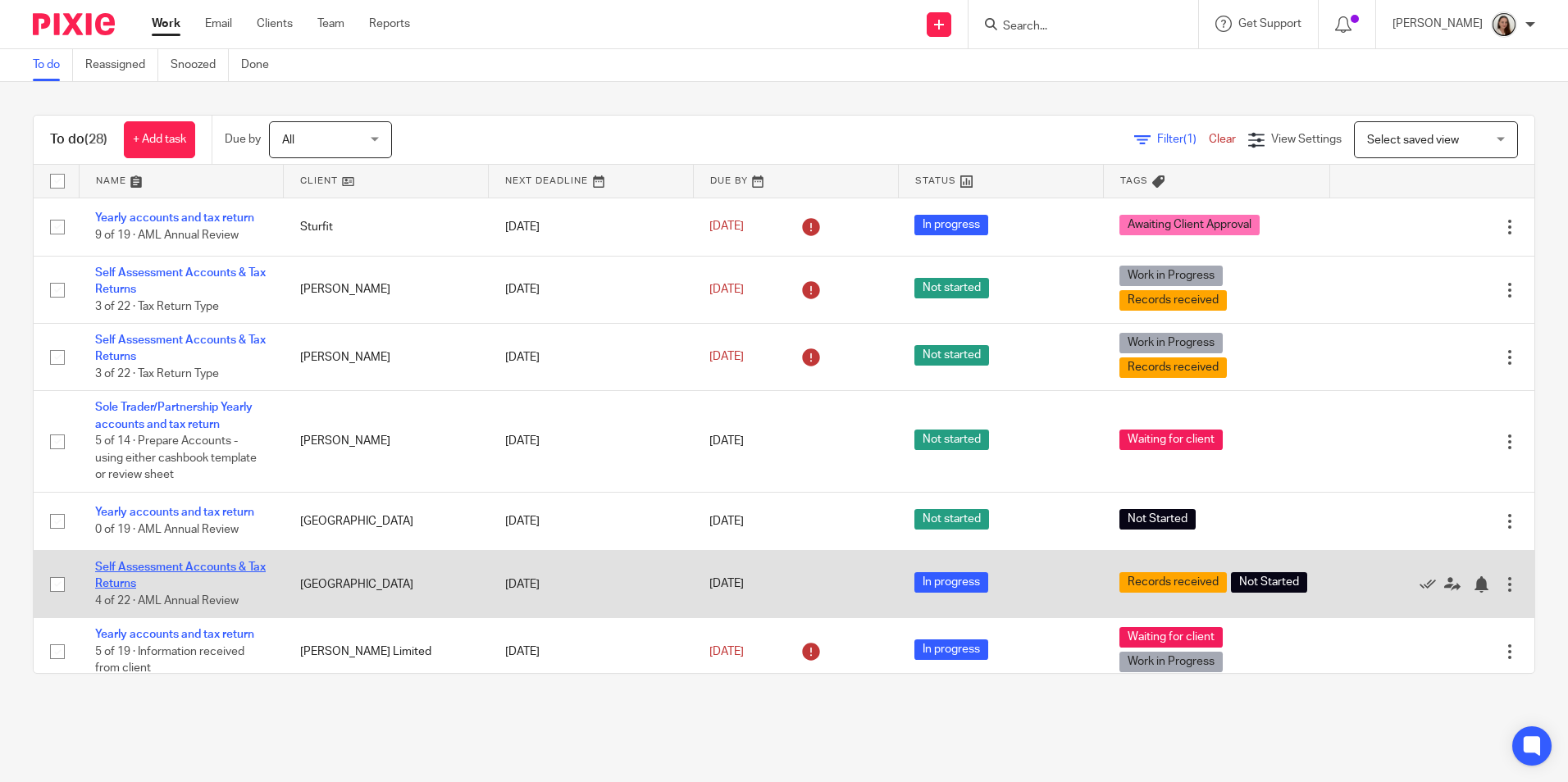
click at [162, 565] on link "Self Assessment Accounts & Tax Returns" at bounding box center [180, 575] width 170 height 28
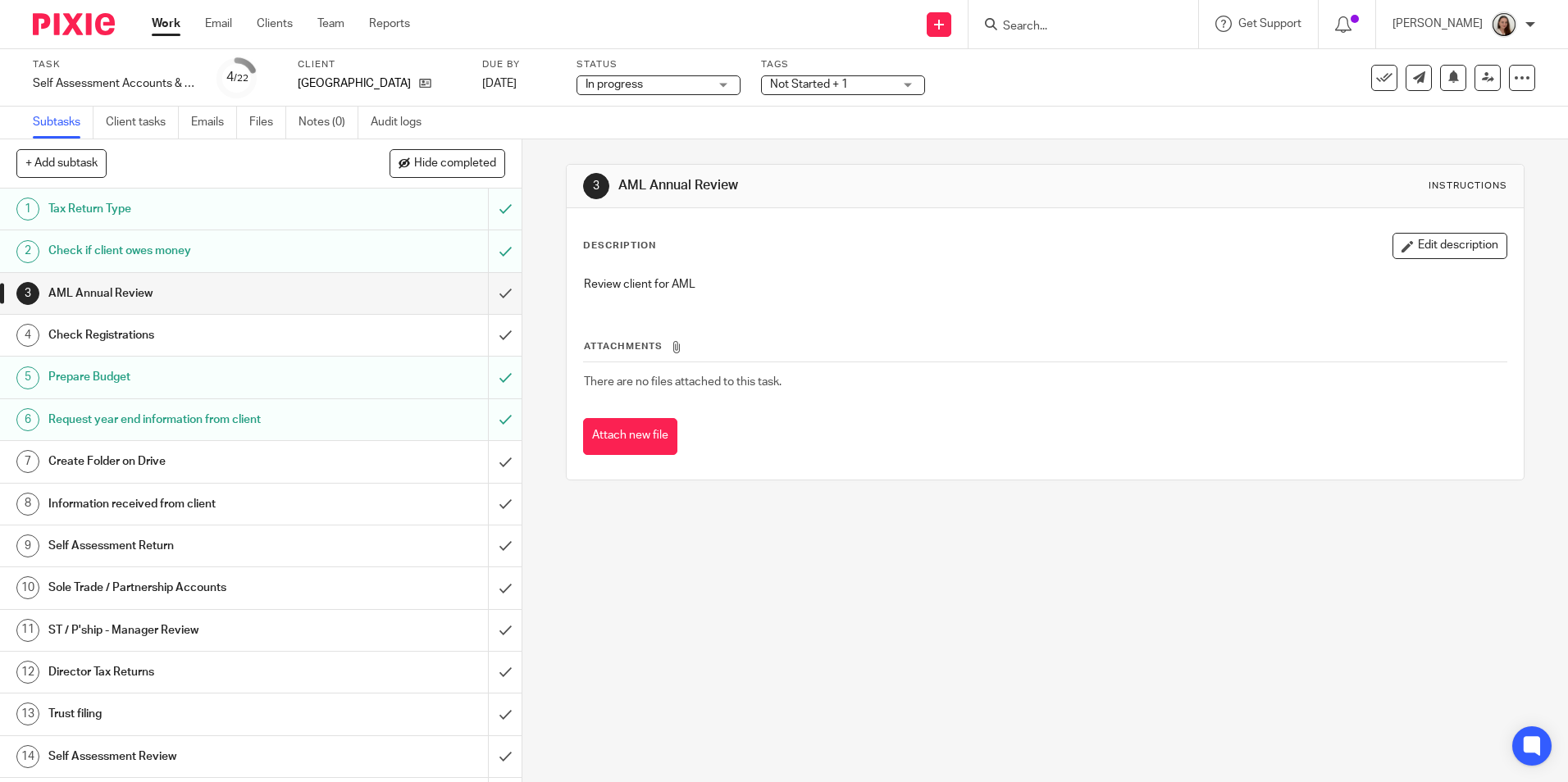
click at [119, 381] on h1 "Prepare Budget" at bounding box center [189, 377] width 282 height 25
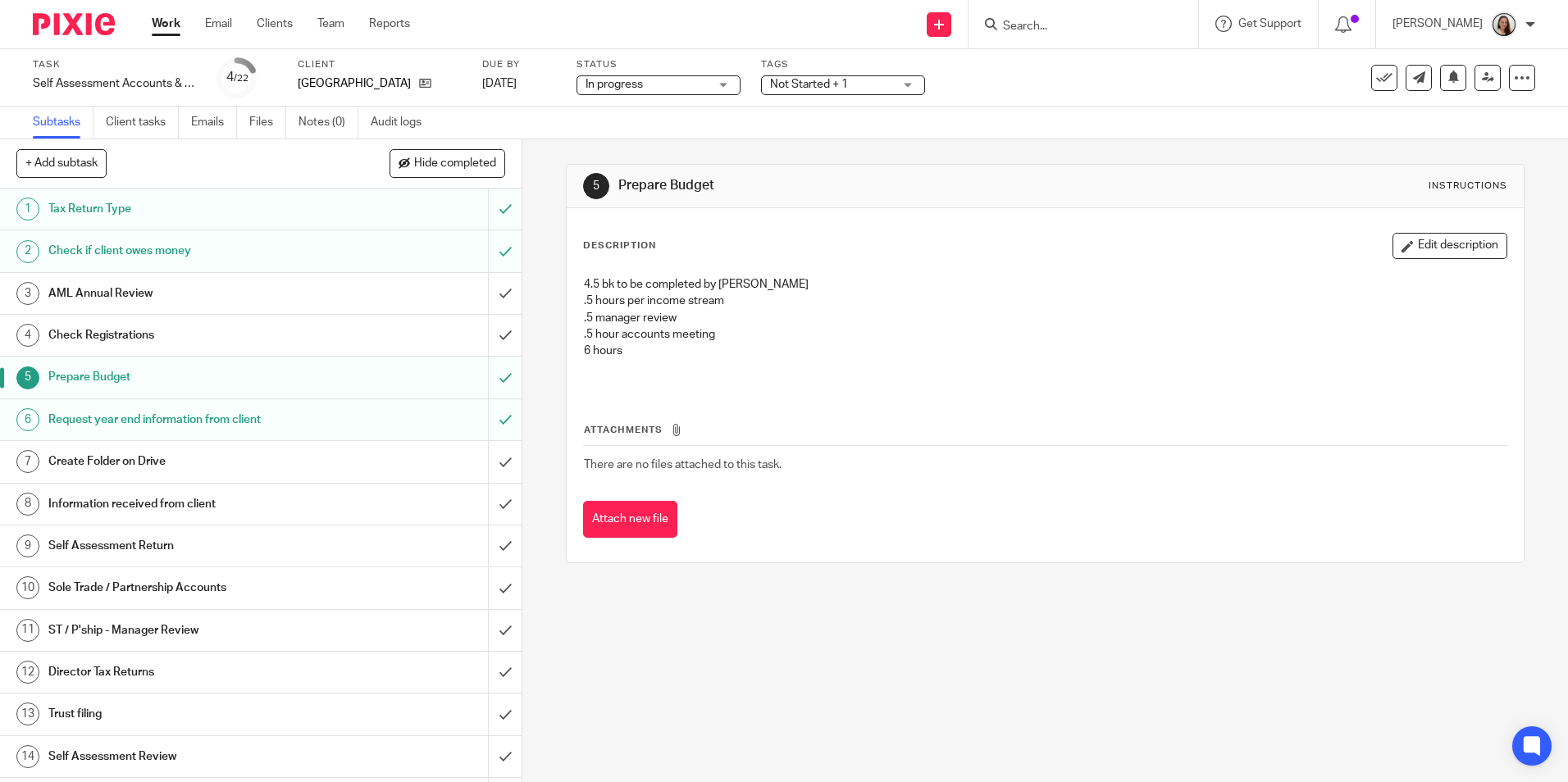
drag, startPoint x: 574, startPoint y: 280, endPoint x: 745, endPoint y: 357, distance: 187.5
click at [745, 357] on div "4.5 bk to be completed by [PERSON_NAME] .5 hours per income stream .5 manager r…" at bounding box center [1044, 328] width 938 height 120
click at [745, 357] on p "6 hours" at bounding box center [1044, 359] width 921 height 34
drag, startPoint x: 159, startPoint y: 18, endPoint x: 178, endPoint y: 29, distance: 22.0
click at [159, 18] on link "Work" at bounding box center [166, 23] width 29 height 16
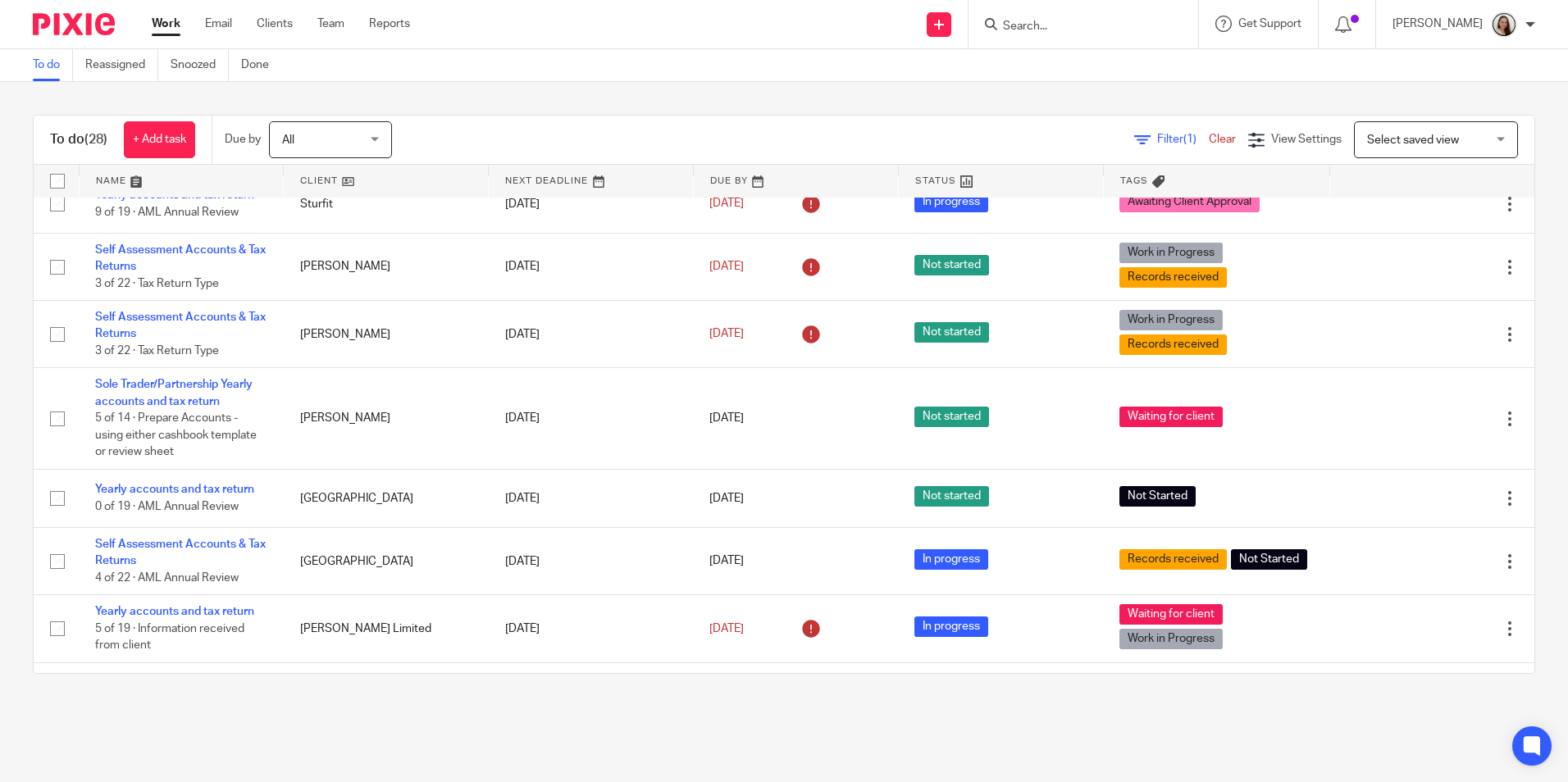
scroll to position [23, 0]
